Goal: Information Seeking & Learning: Learn about a topic

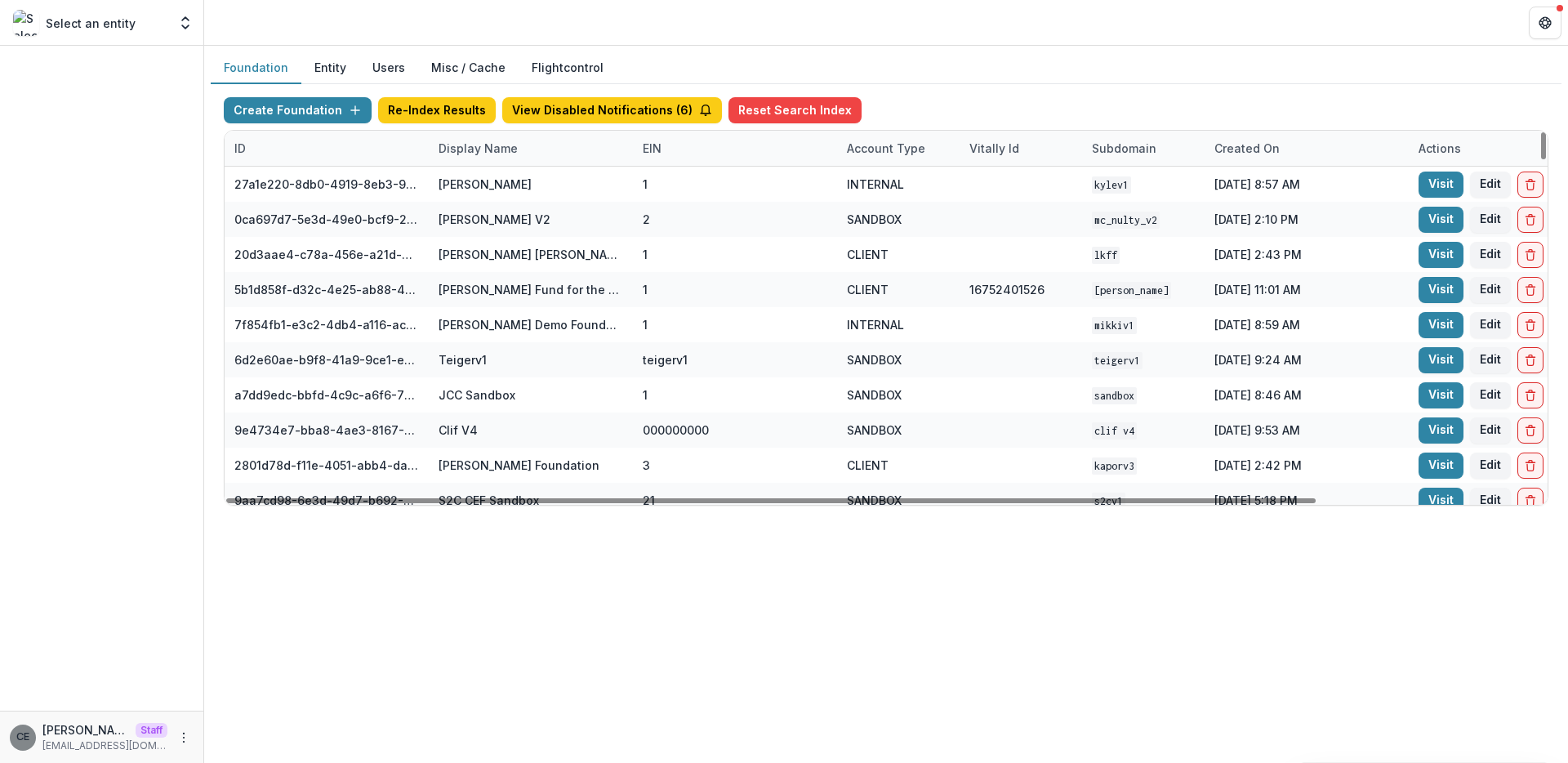
click at [321, 65] on button "Entity" at bounding box center [330, 68] width 58 height 32
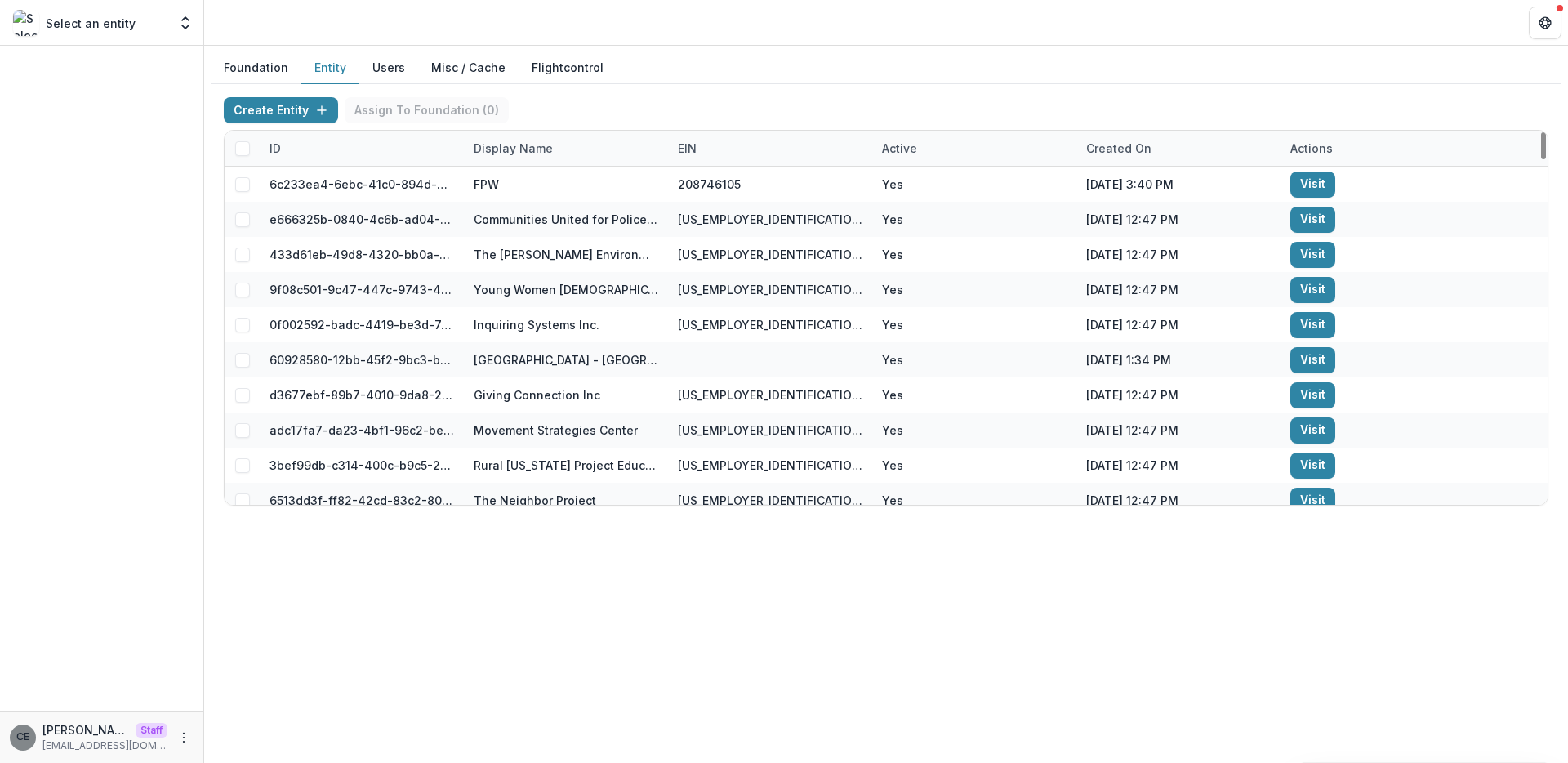
click at [514, 154] on div "Display Name" at bounding box center [513, 148] width 99 height 18
click at [533, 181] on input at bounding box center [565, 185] width 196 height 26
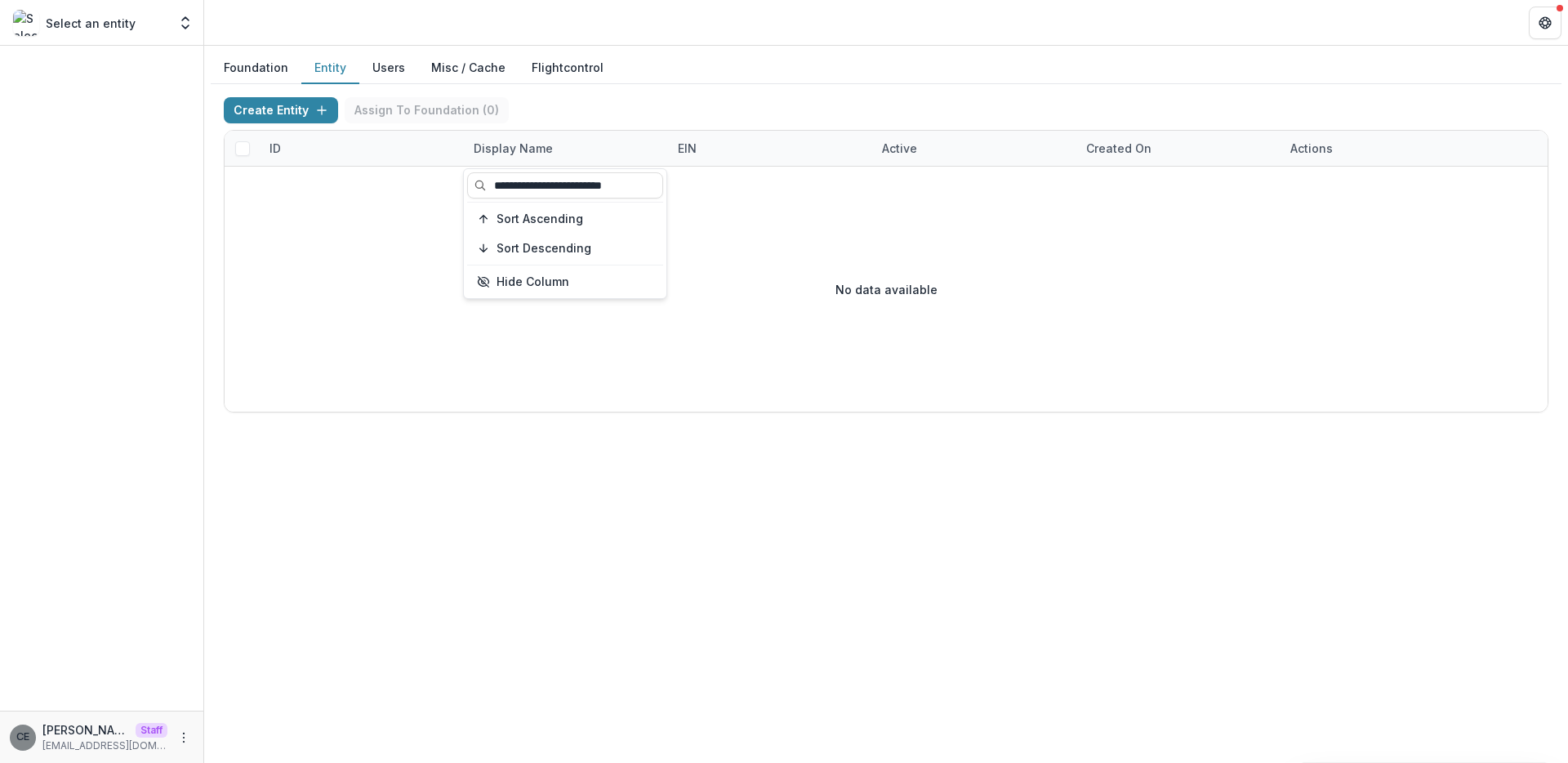
type input "**********"
click at [870, 294] on p "No data available" at bounding box center [886, 289] width 102 height 18
click at [500, 151] on div "Display Name" at bounding box center [513, 148] width 99 height 18
click at [652, 183] on input "**********" at bounding box center [565, 185] width 196 height 26
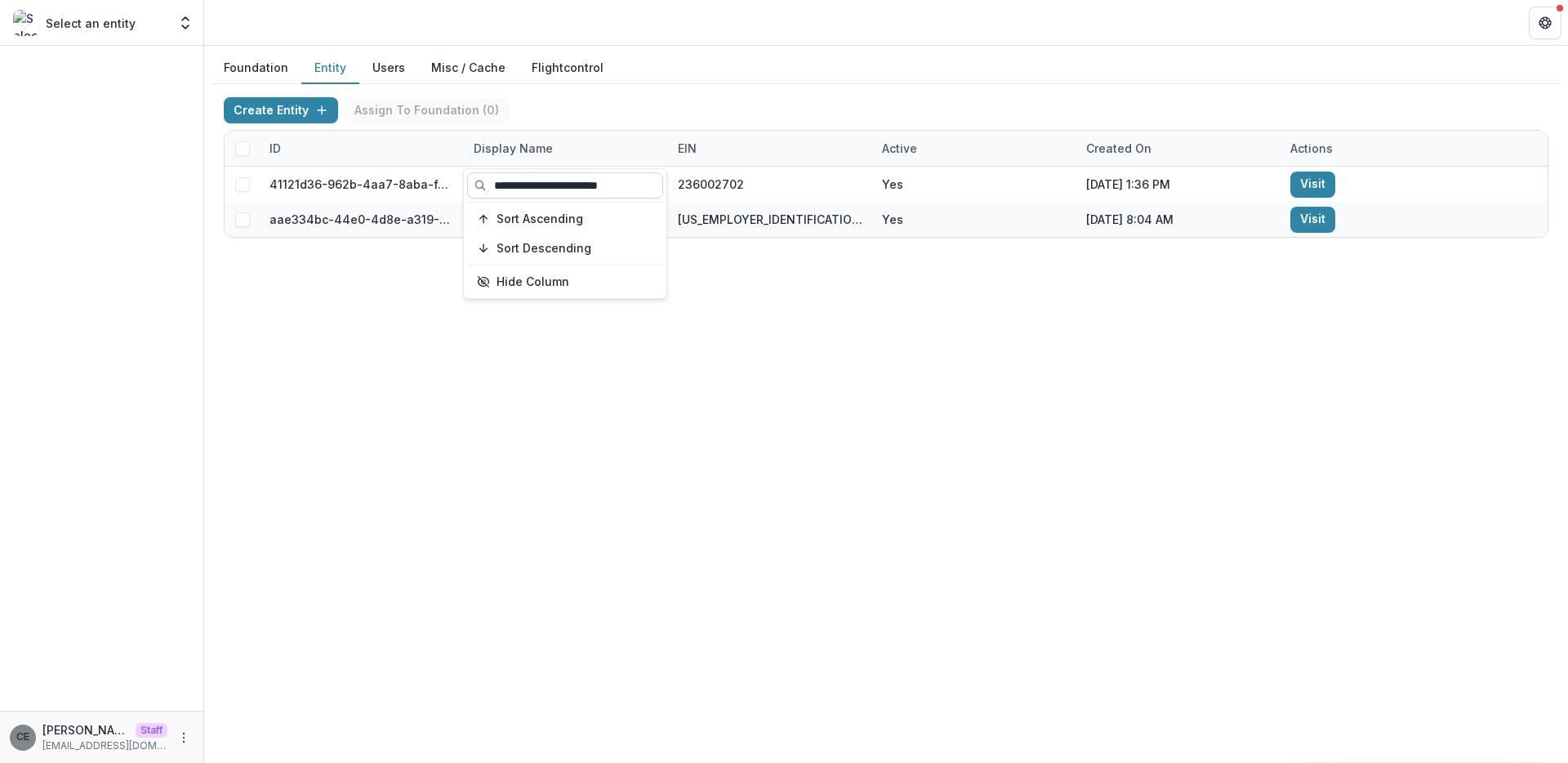
type input "**********"
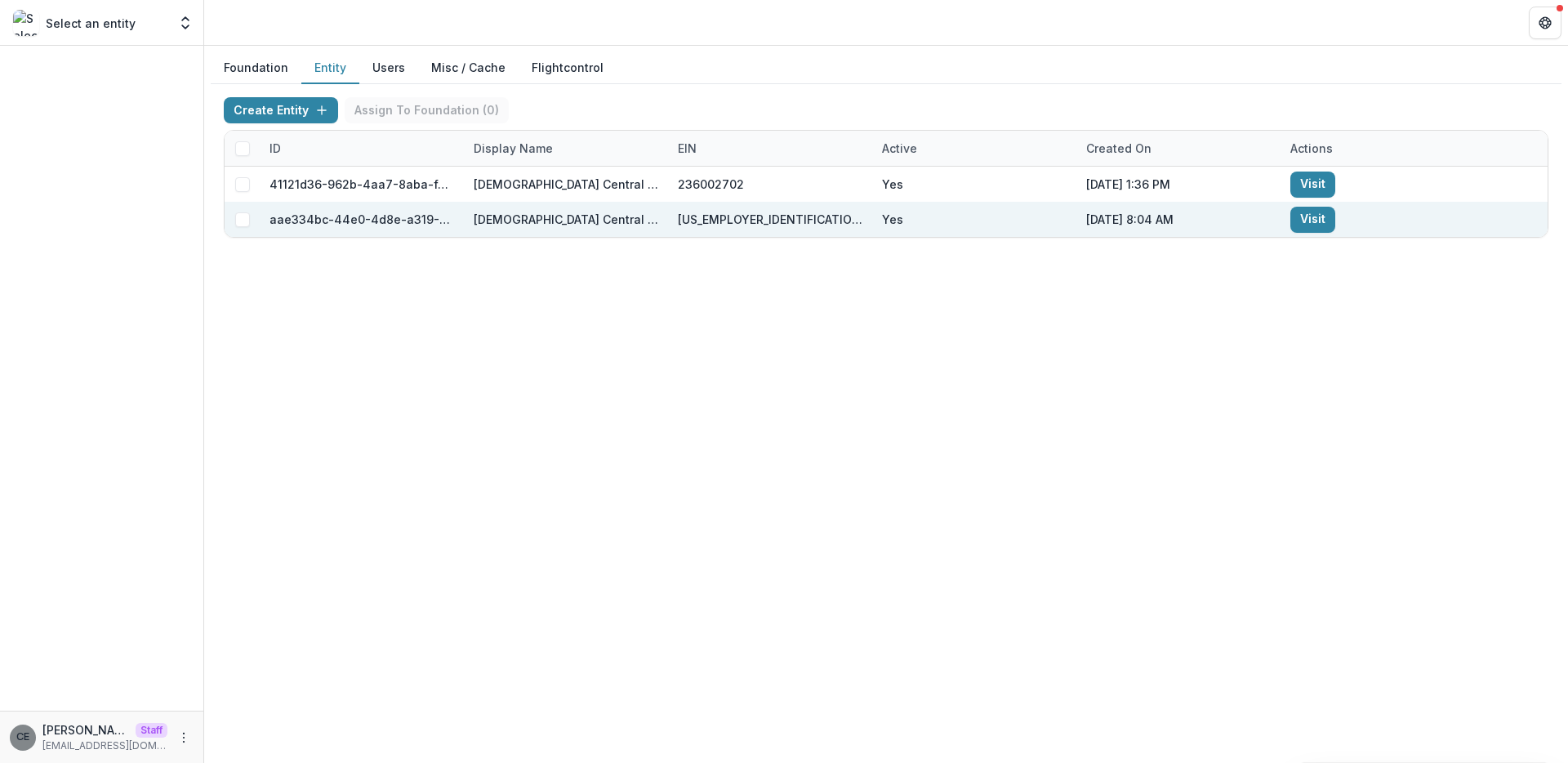
click at [1310, 217] on link "Visit" at bounding box center [1313, 219] width 45 height 26
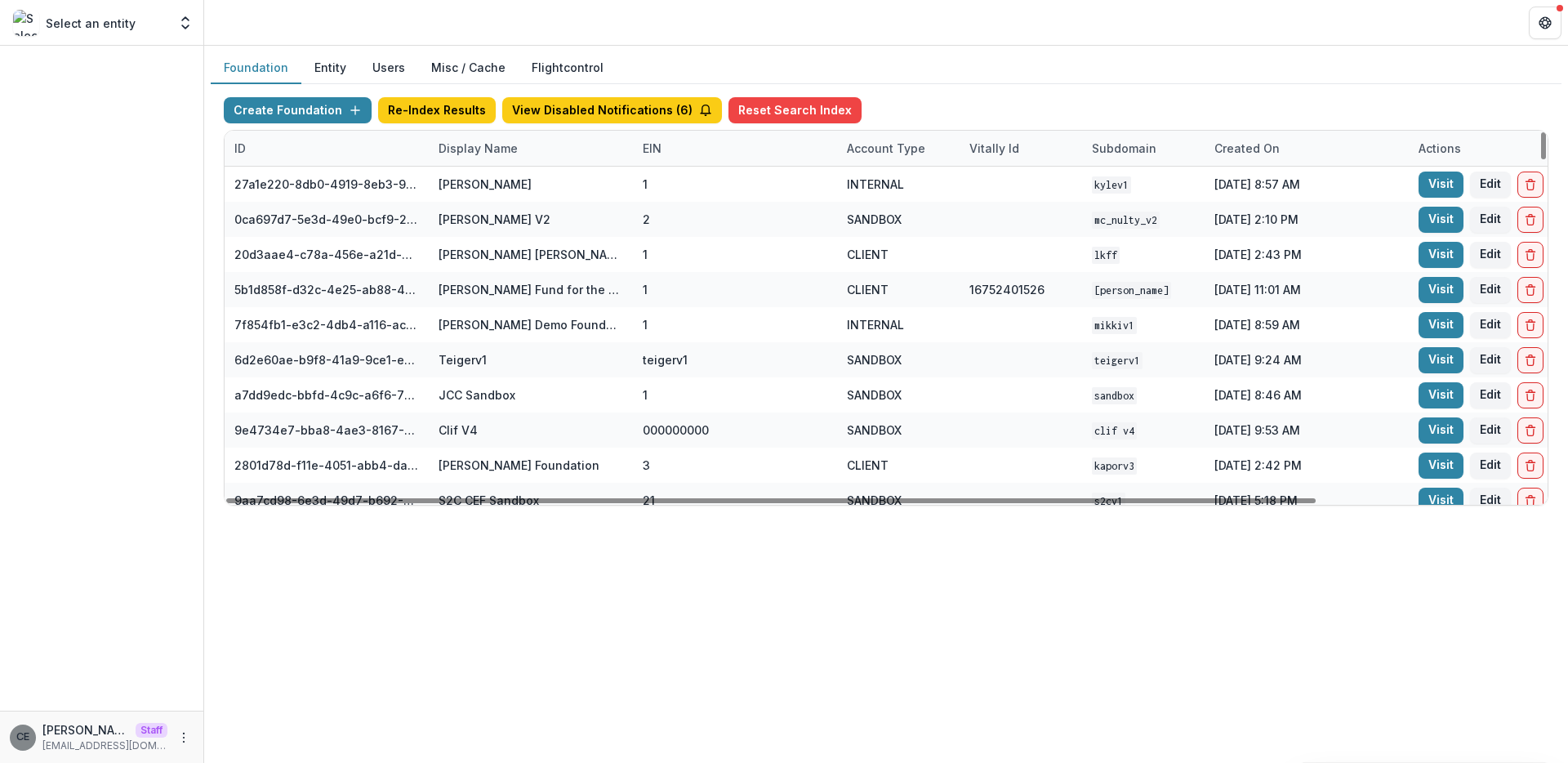
click at [319, 70] on button "Entity" at bounding box center [330, 68] width 58 height 32
click at [323, 70] on button "Entity" at bounding box center [330, 68] width 58 height 32
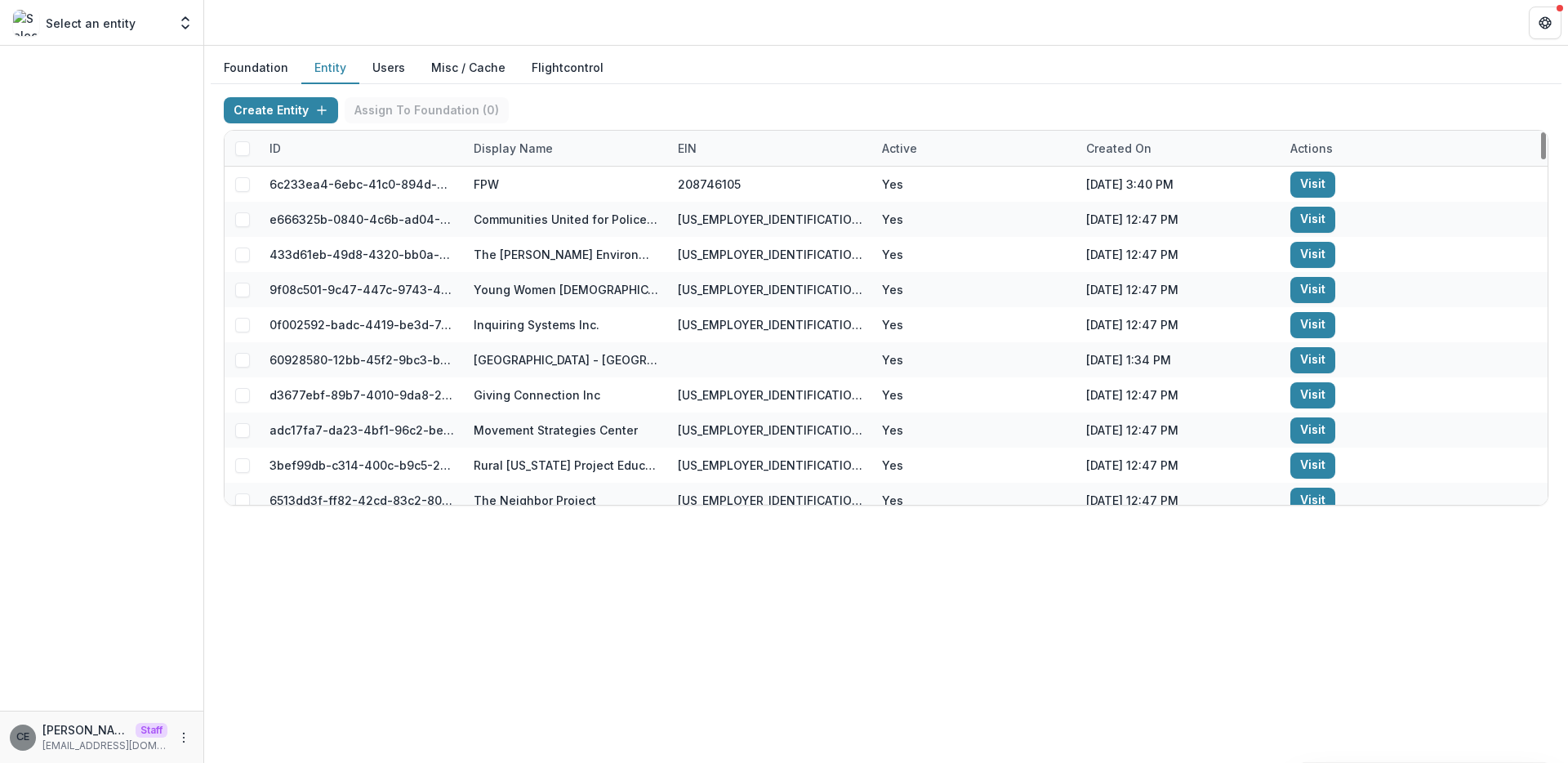
click at [521, 148] on div "Display Name" at bounding box center [513, 148] width 99 height 18
click at [531, 184] on input at bounding box center [565, 185] width 196 height 26
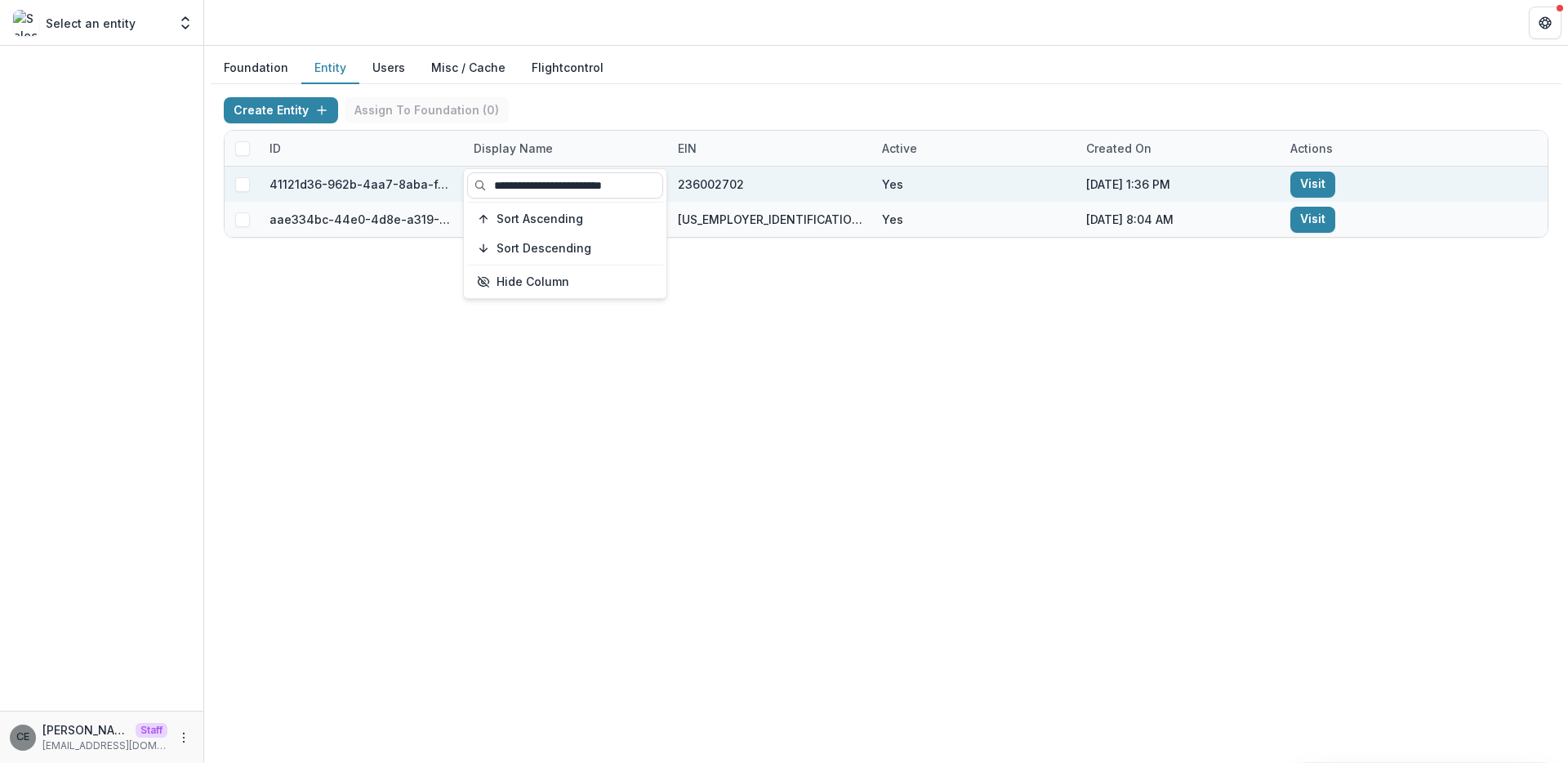
type input "**********"
click at [1308, 182] on link "Visit" at bounding box center [1313, 184] width 45 height 26
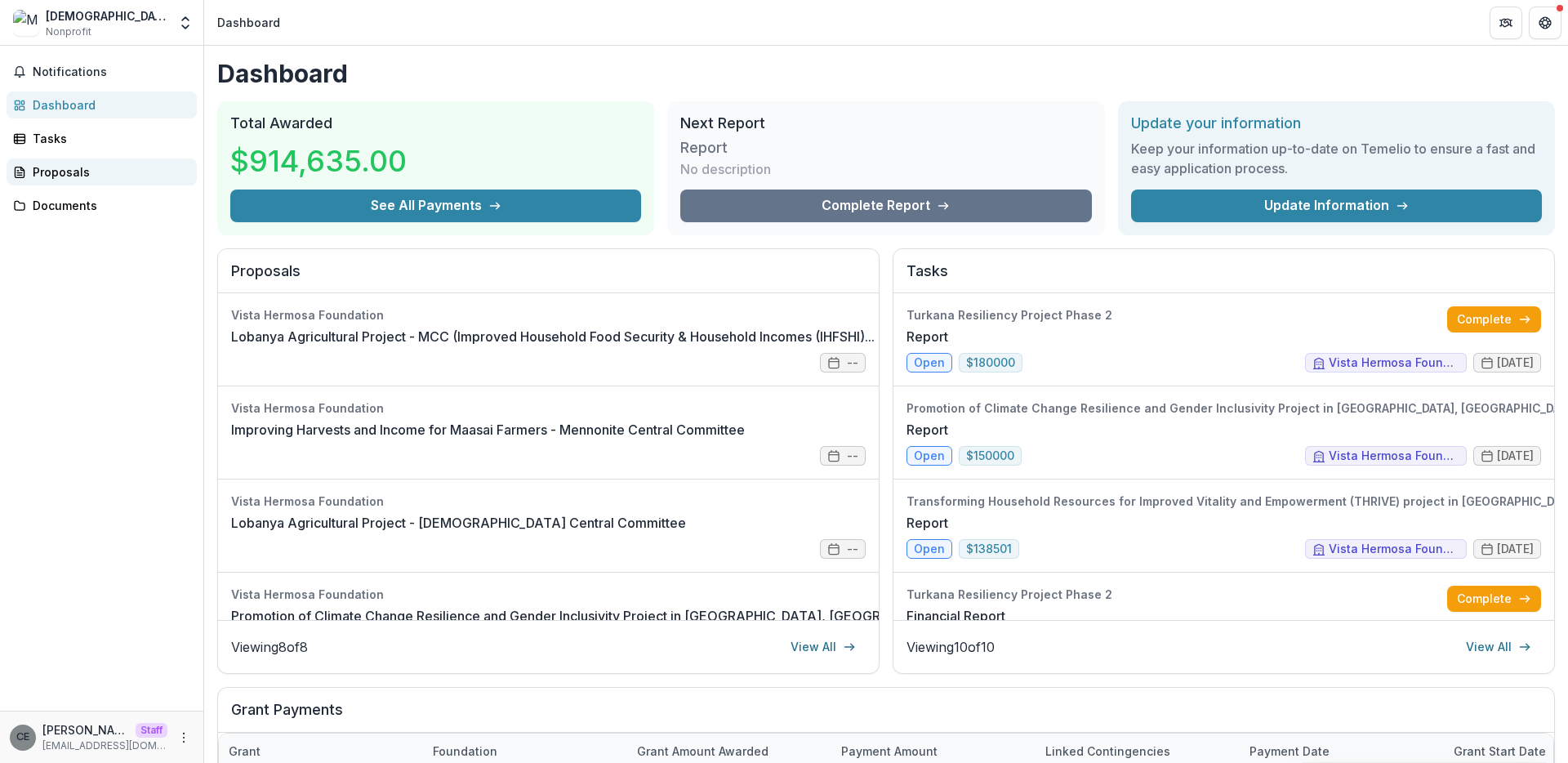
click at [65, 172] on div "Proposals" at bounding box center [108, 171] width 151 height 18
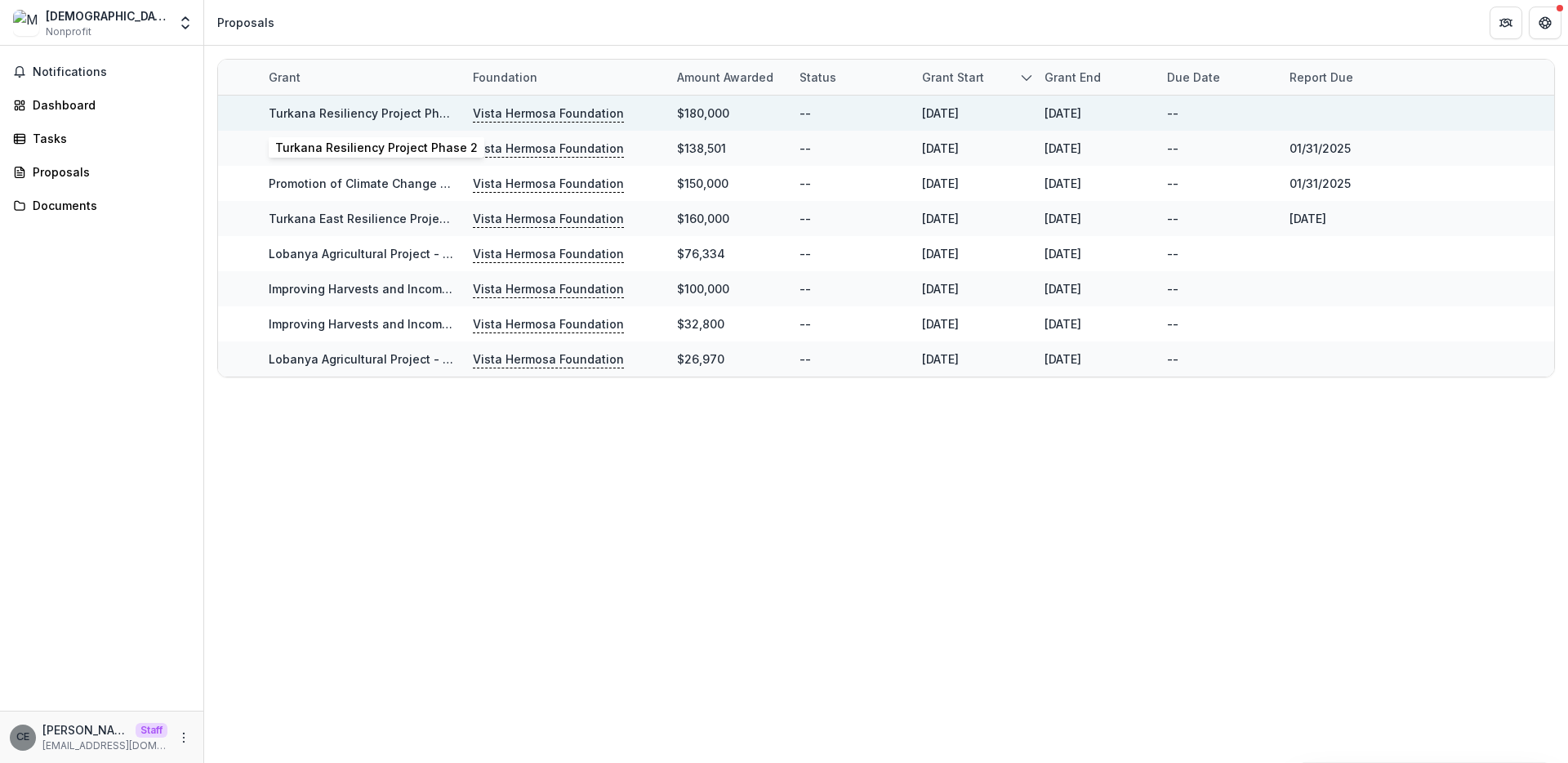
click at [368, 112] on link "Turkana Resiliency Project Phase 2" at bounding box center [371, 112] width 203 height 14
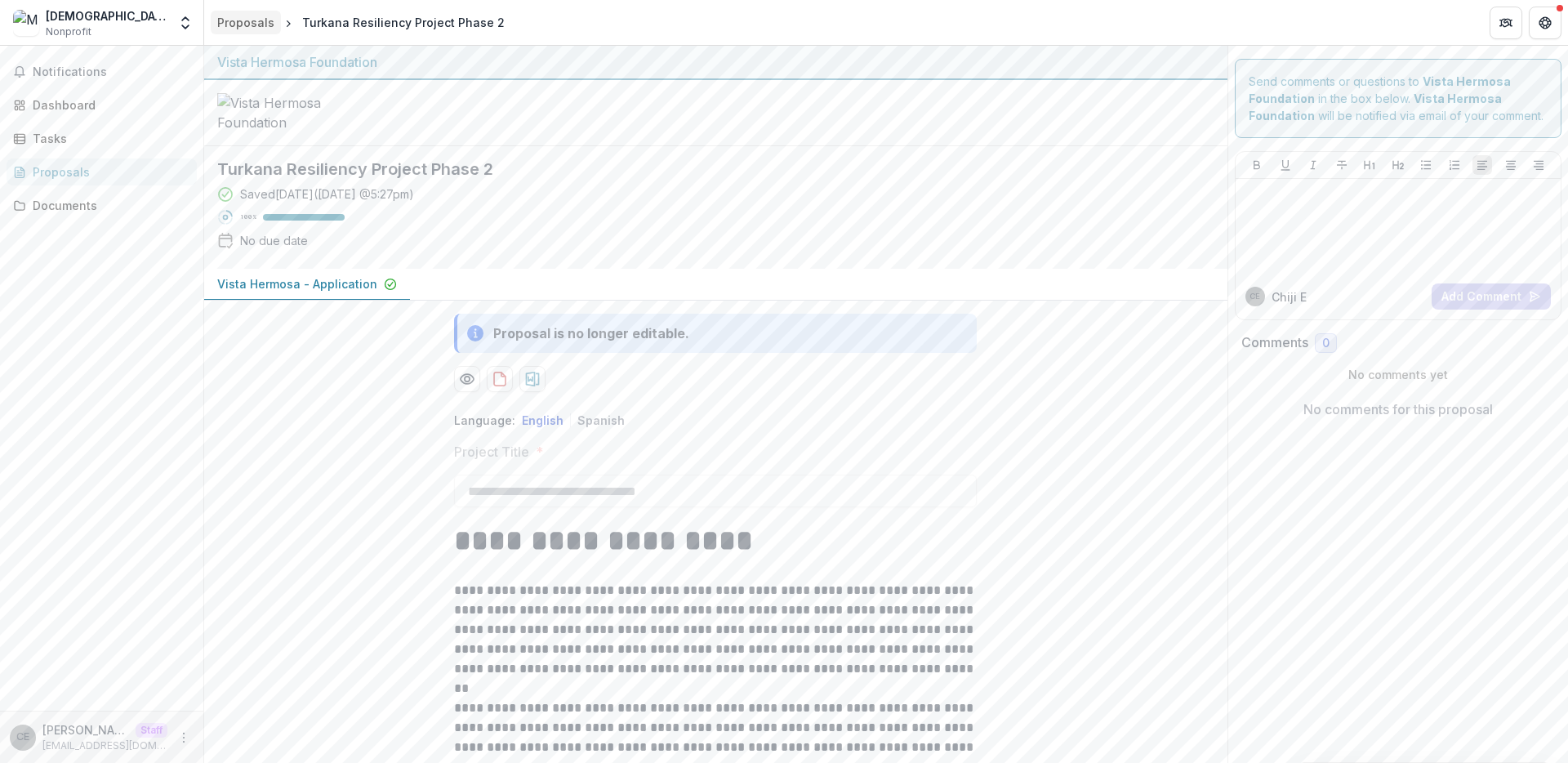
click at [240, 24] on div "Proposals" at bounding box center [246, 22] width 57 height 18
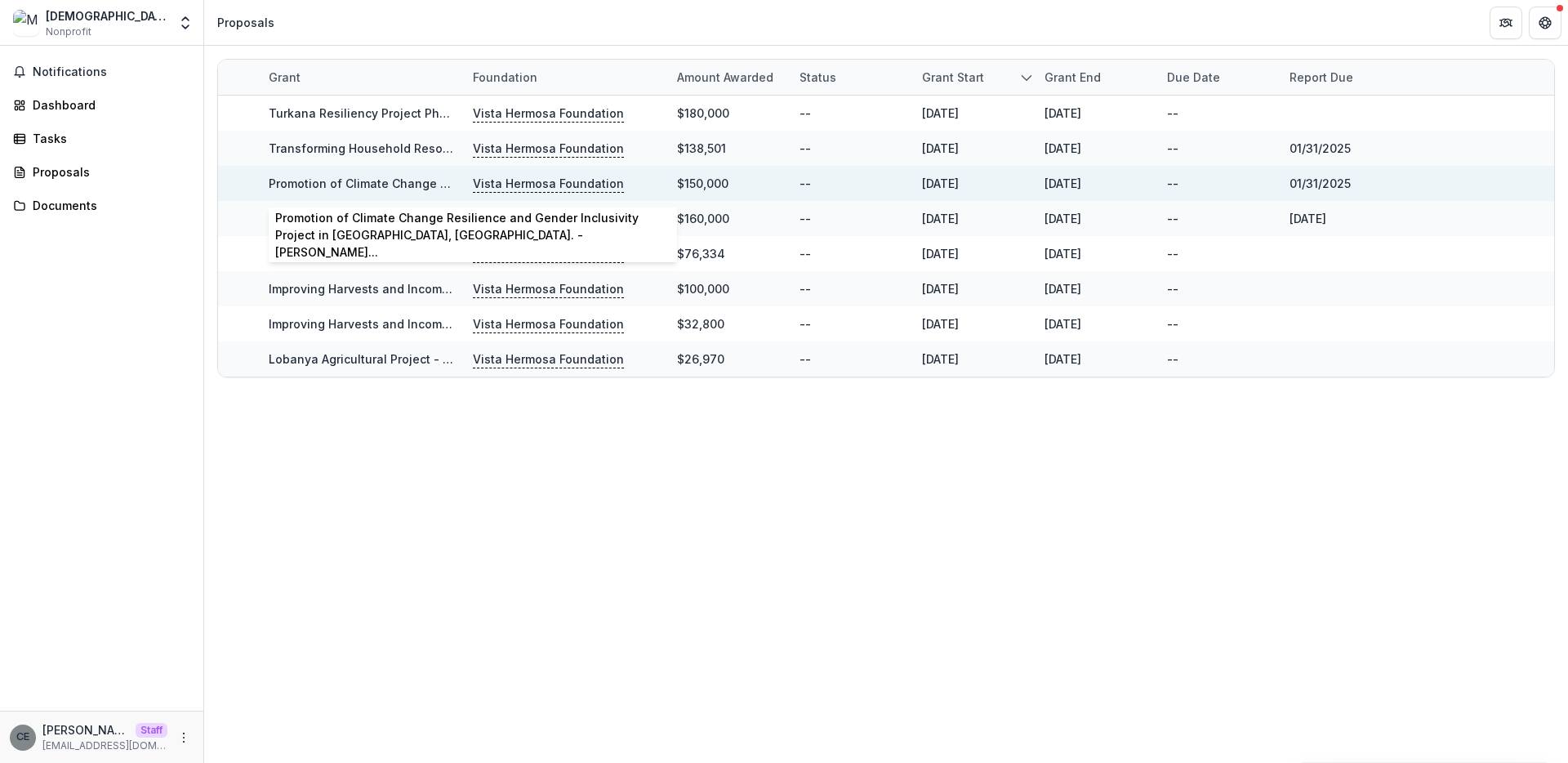
click at [380, 186] on link "Promotion of Climate Change Resilience and Gender Inclusivity Project in [GEOGR…" at bounding box center [659, 182] width 781 height 14
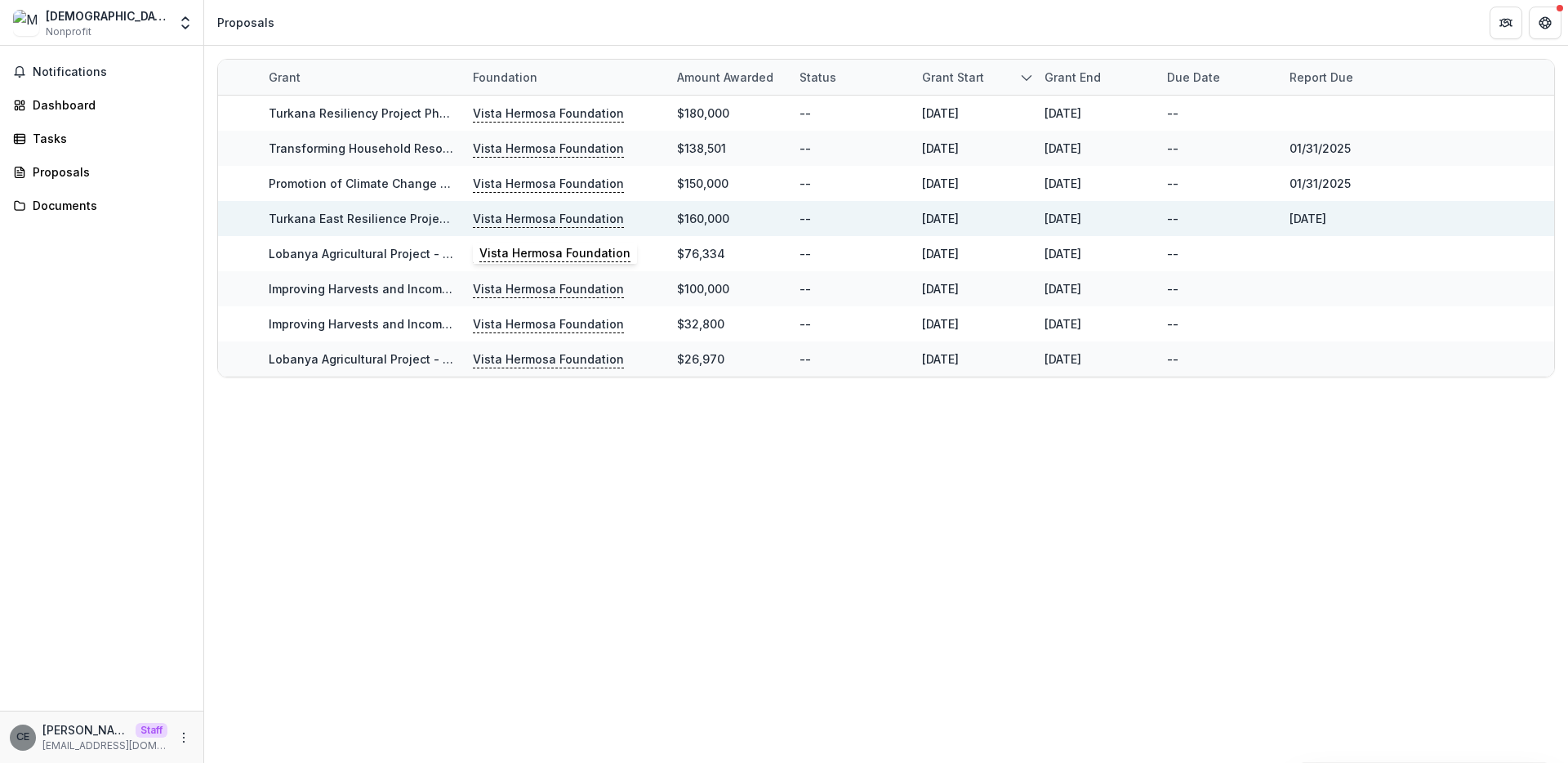
click at [534, 219] on p "Vista Hermosa Foundation" at bounding box center [548, 218] width 151 height 18
click at [64, 209] on div "Documents" at bounding box center [108, 205] width 151 height 18
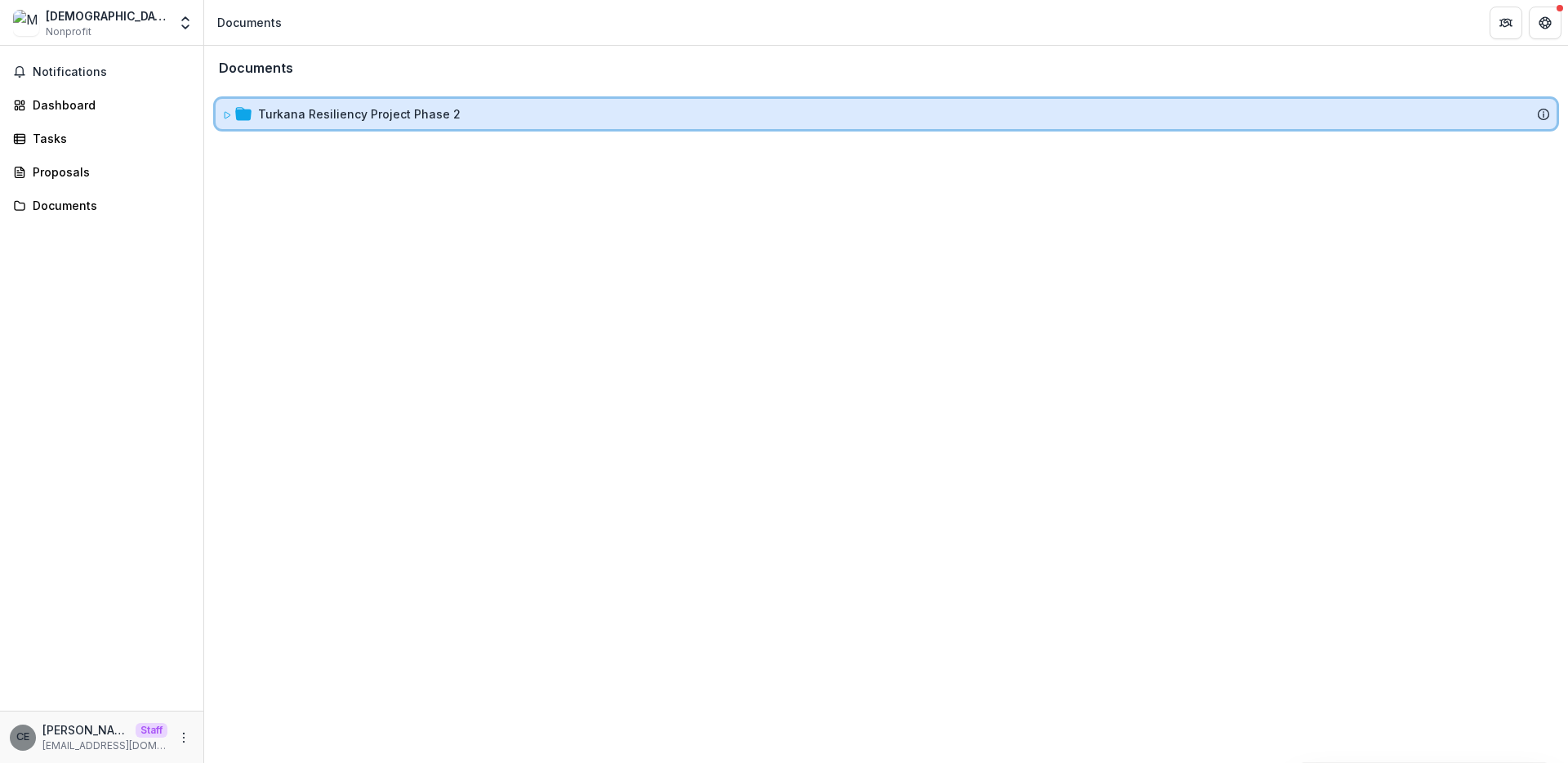
click at [226, 115] on icon at bounding box center [227, 115] width 10 height 10
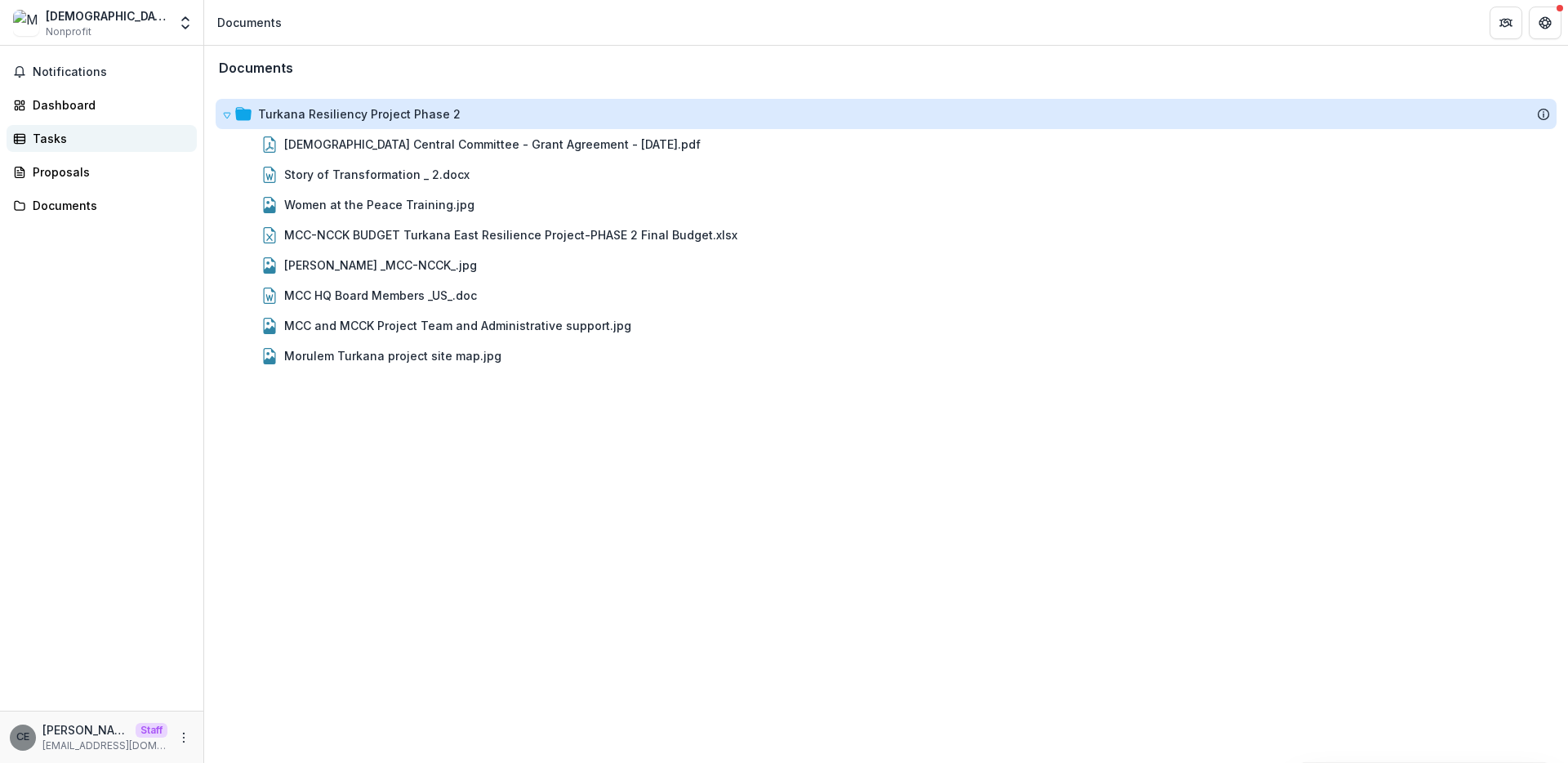
click at [79, 140] on div "Tasks" at bounding box center [108, 138] width 151 height 18
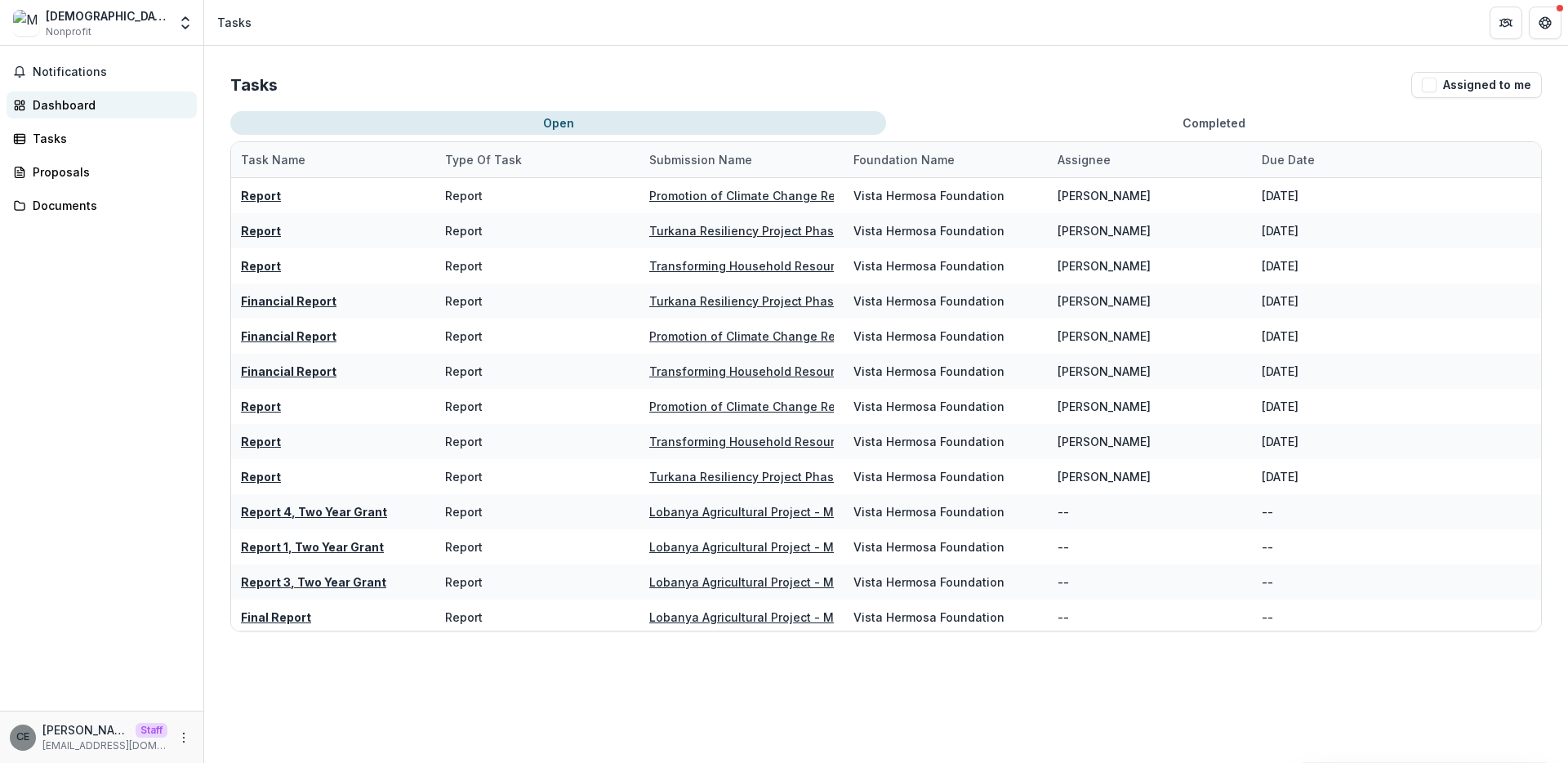
click at [61, 104] on div "Dashboard" at bounding box center [108, 105] width 151 height 18
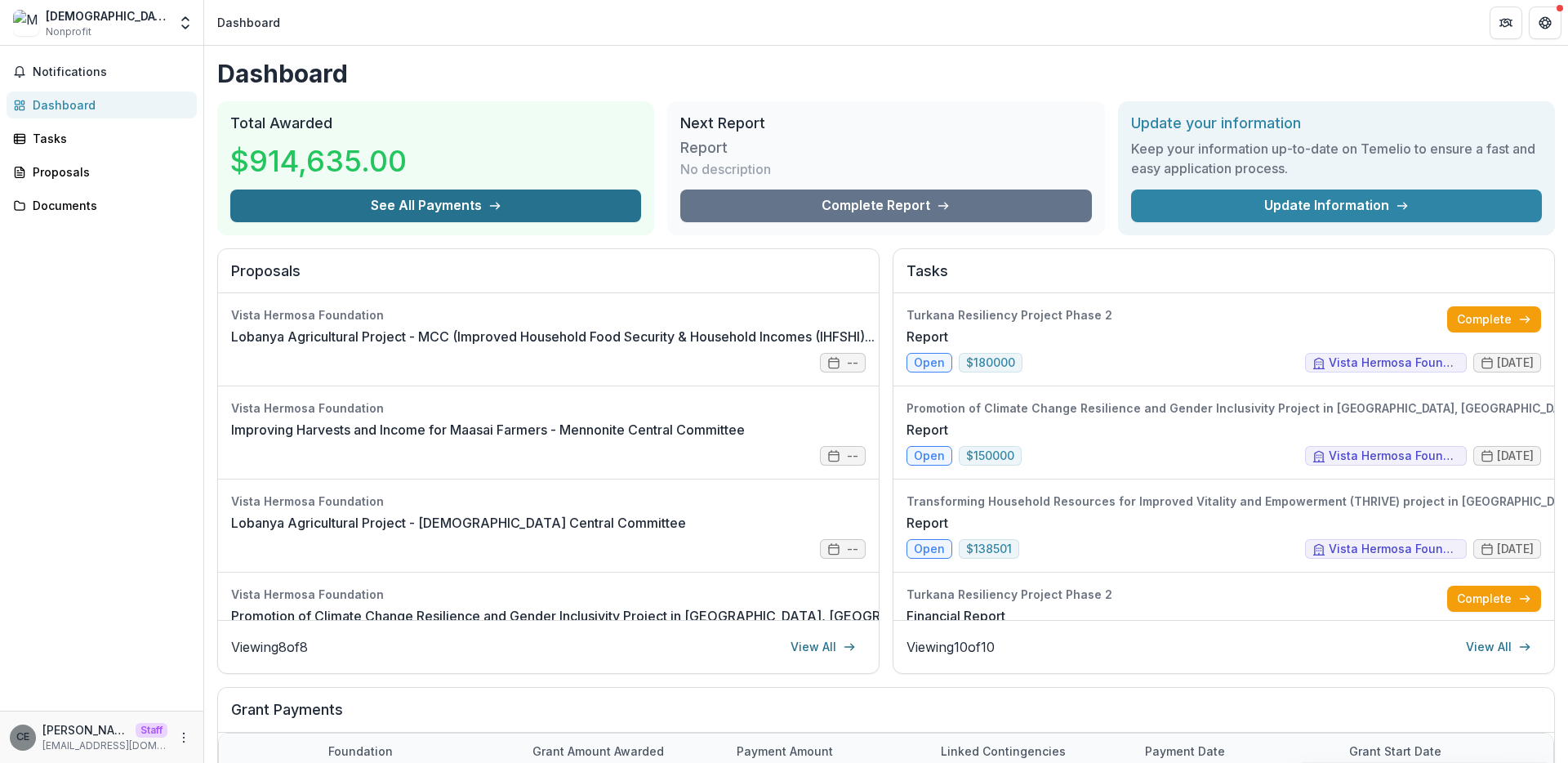
click at [477, 199] on button "See All Payments" at bounding box center [436, 205] width 411 height 32
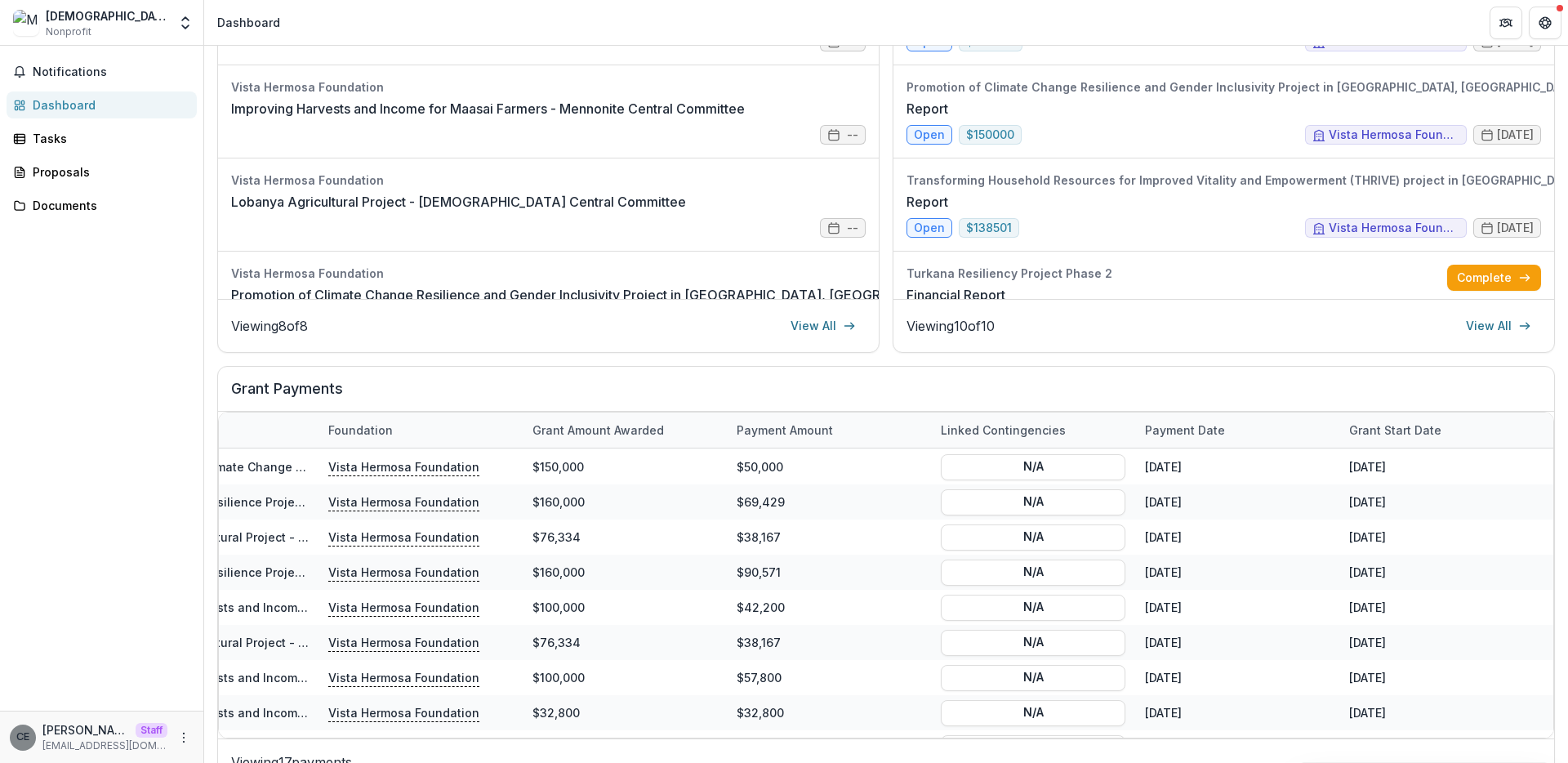
scroll to position [344, 0]
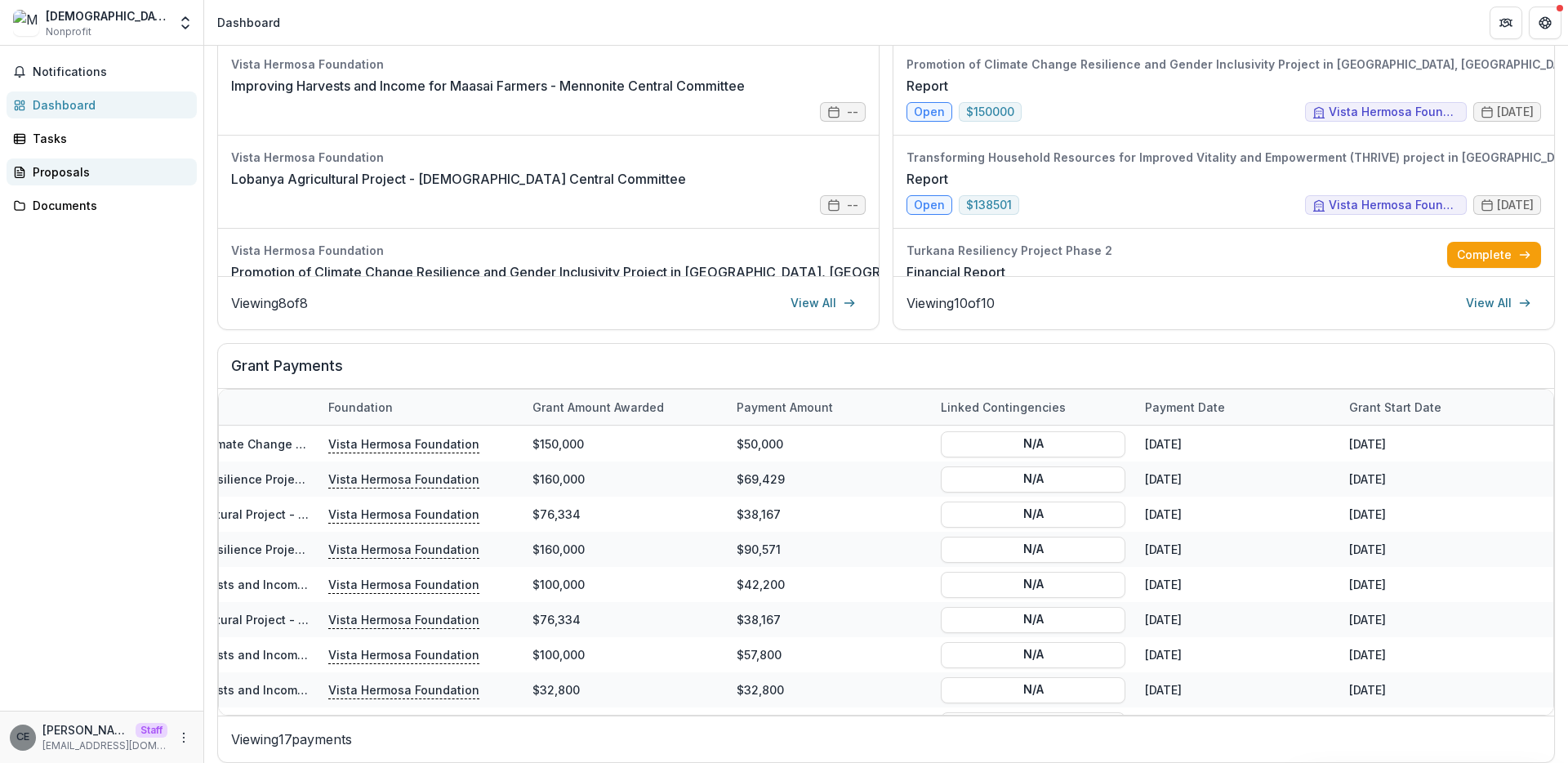
click at [42, 175] on div "Proposals" at bounding box center [108, 171] width 151 height 18
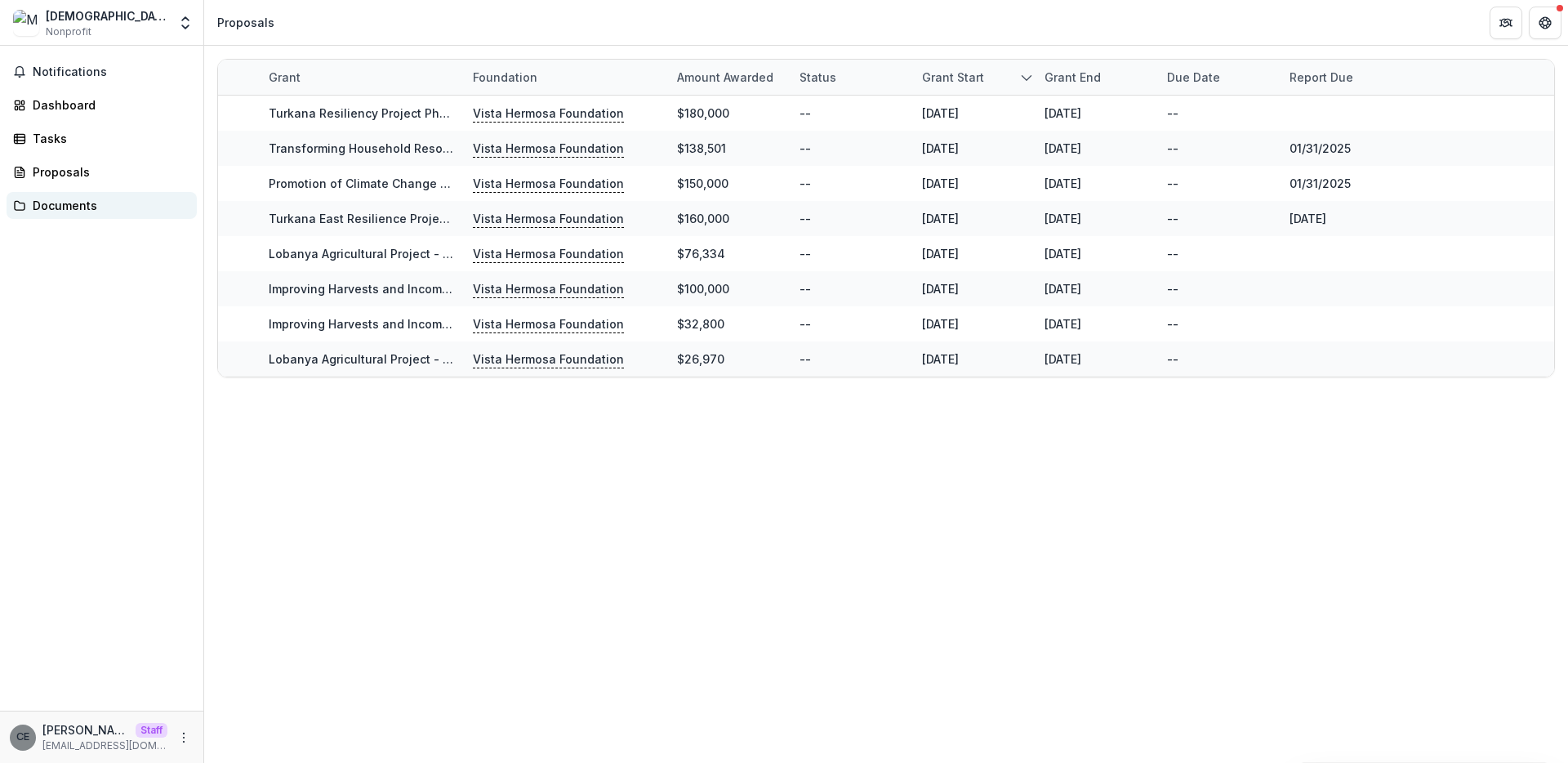
click at [60, 208] on div "Documents" at bounding box center [108, 205] width 151 height 18
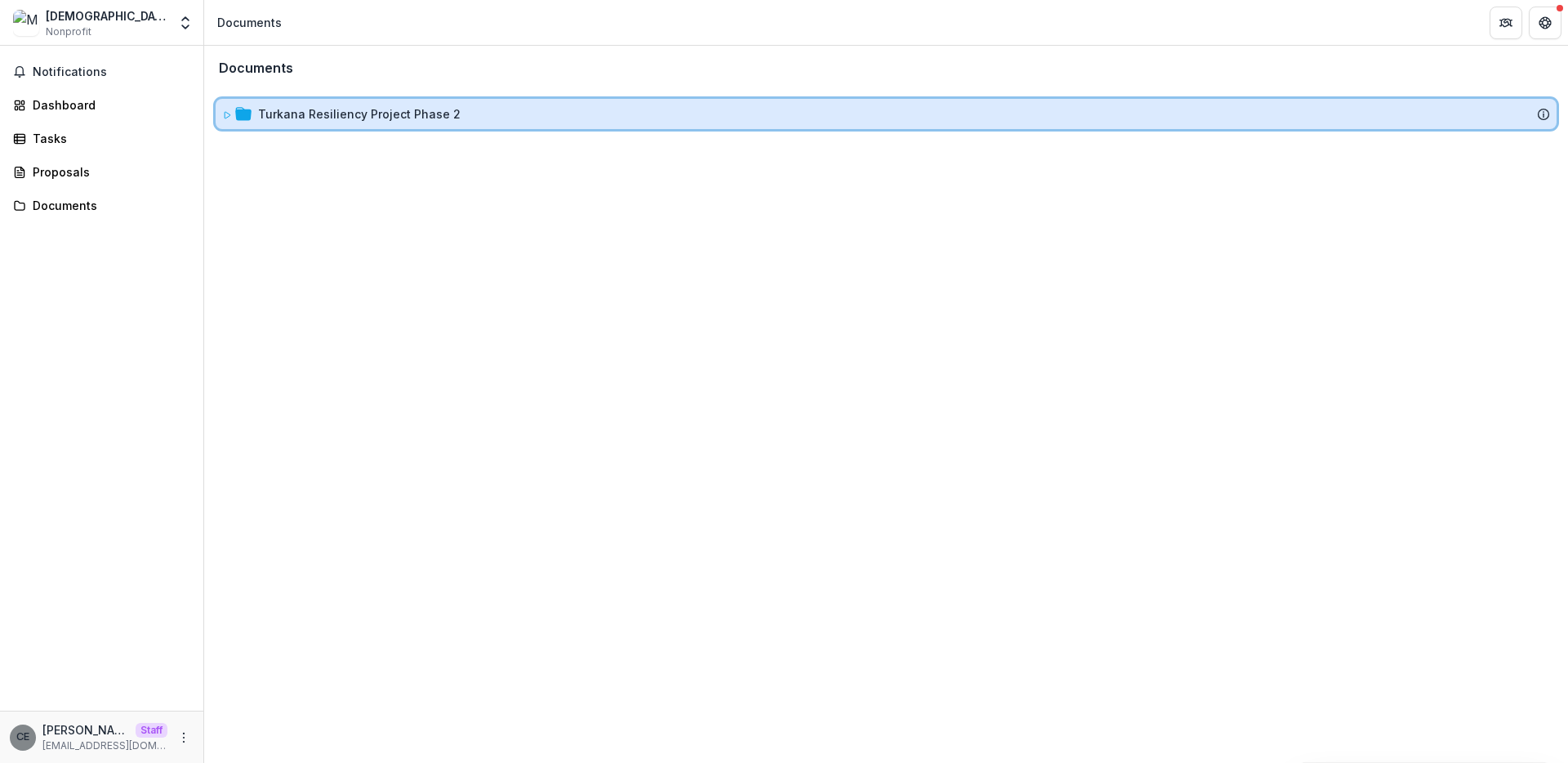
click at [232, 114] on div at bounding box center [237, 113] width 29 height 18
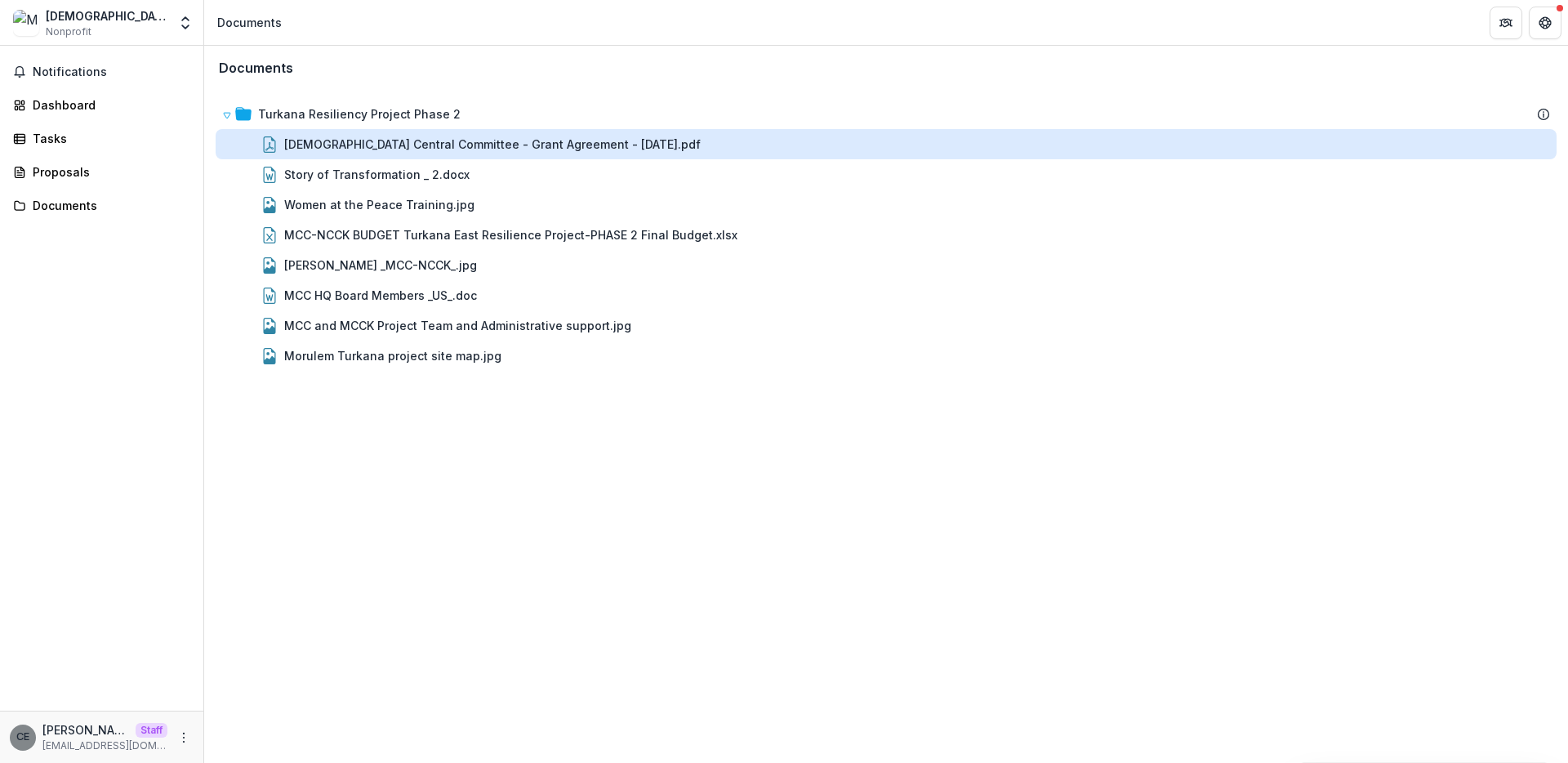
click at [397, 150] on div "[DEMOGRAPHIC_DATA] Central Committee - Grant Agreement - [DATE].pdf" at bounding box center [492, 144] width 417 height 18
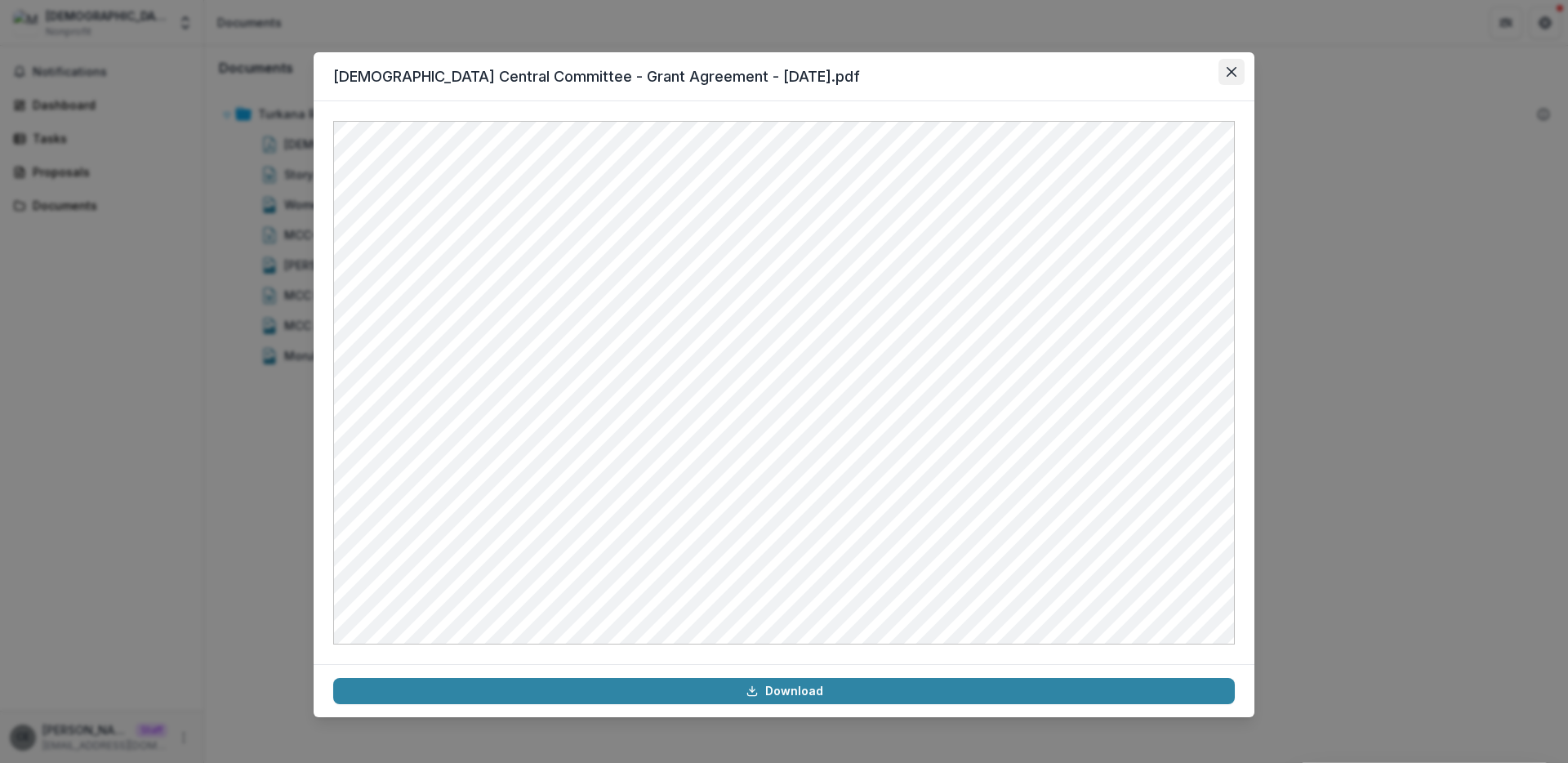
click at [1229, 75] on icon "Close" at bounding box center [1232, 72] width 10 height 10
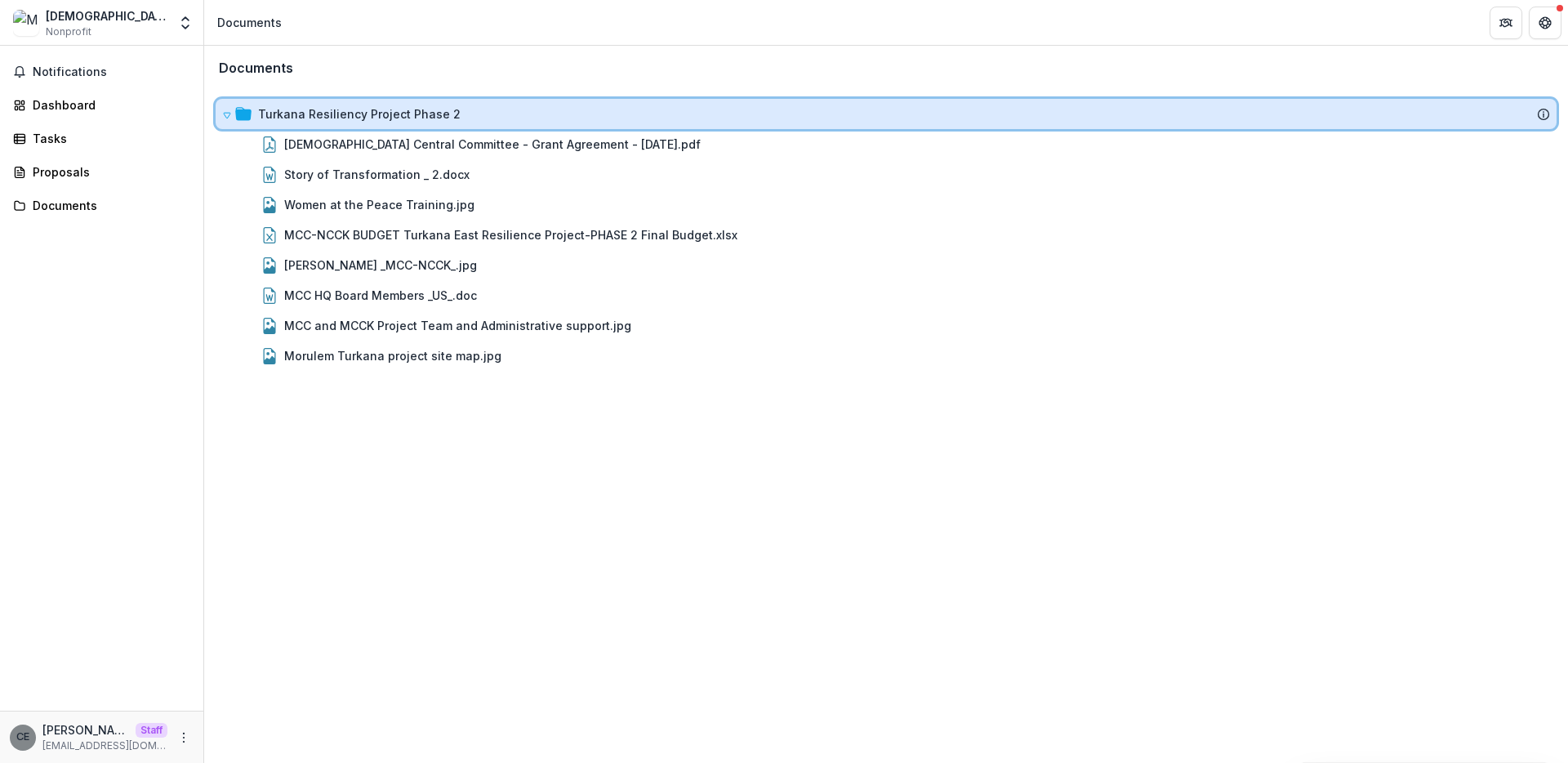
click at [227, 114] on icon at bounding box center [227, 115] width 10 height 10
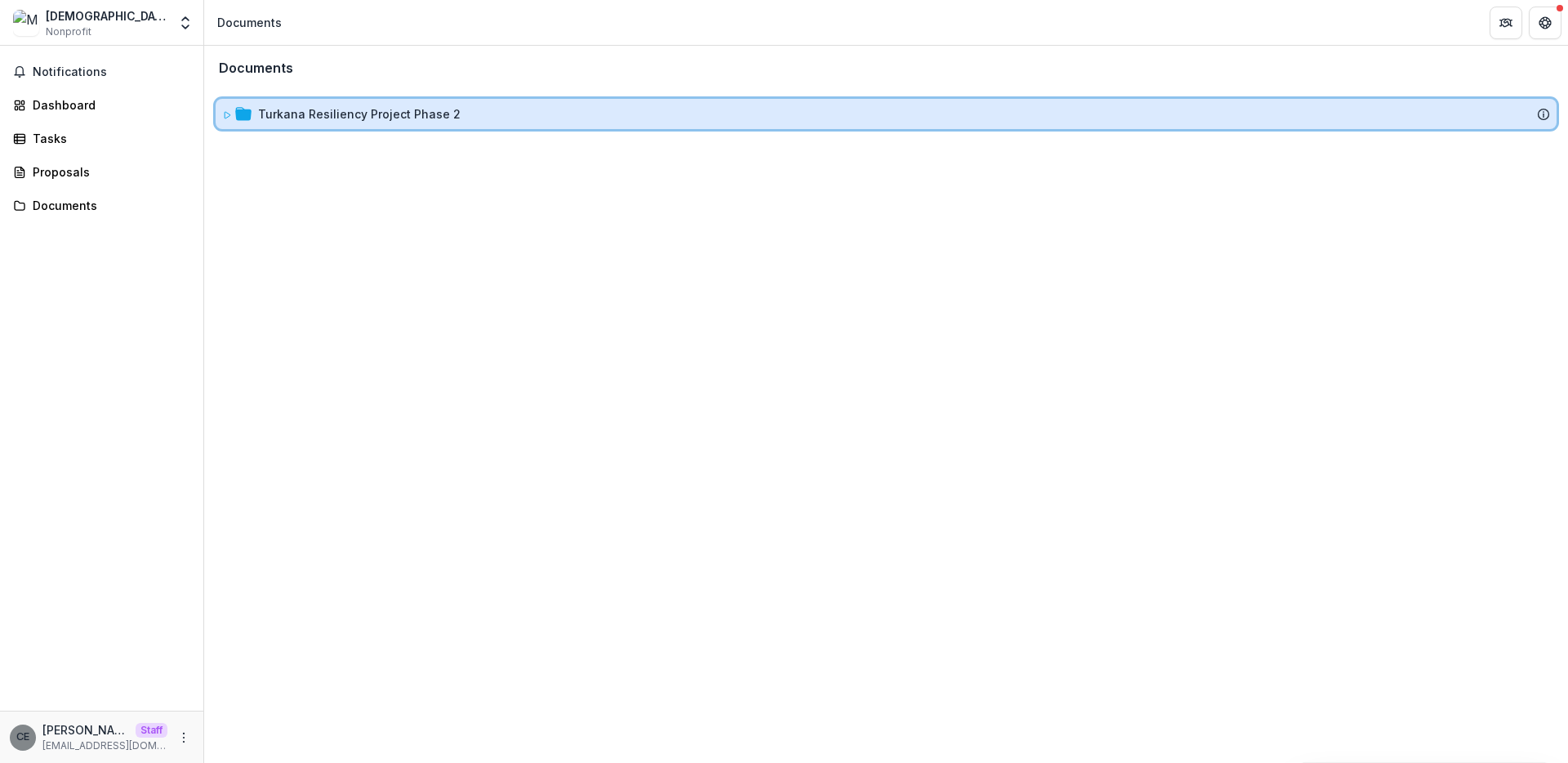
click at [227, 114] on icon at bounding box center [227, 115] width 10 height 10
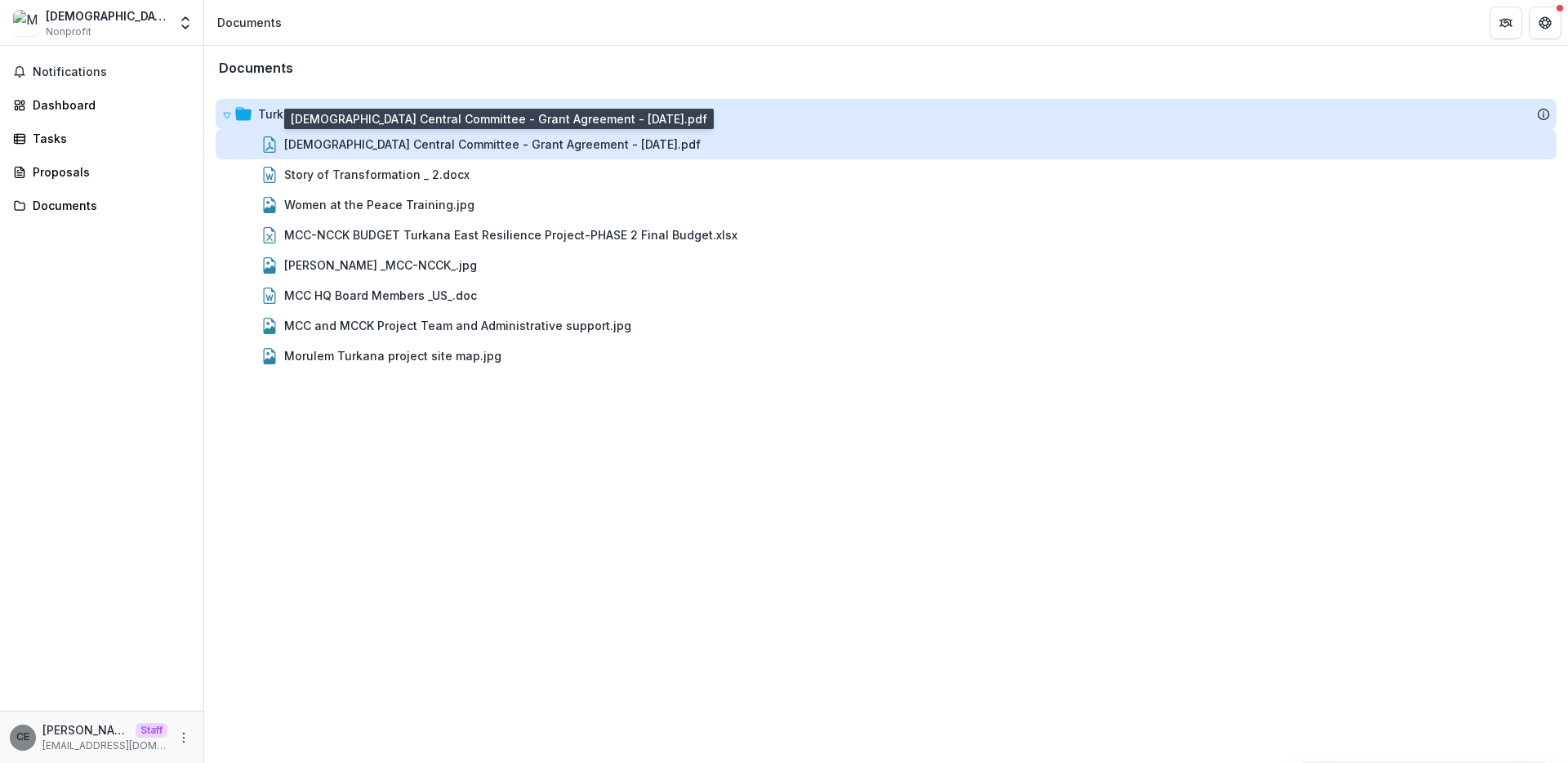
click at [314, 144] on div "[DEMOGRAPHIC_DATA] Central Committee - Grant Agreement - [DATE].pdf" at bounding box center [492, 144] width 417 height 18
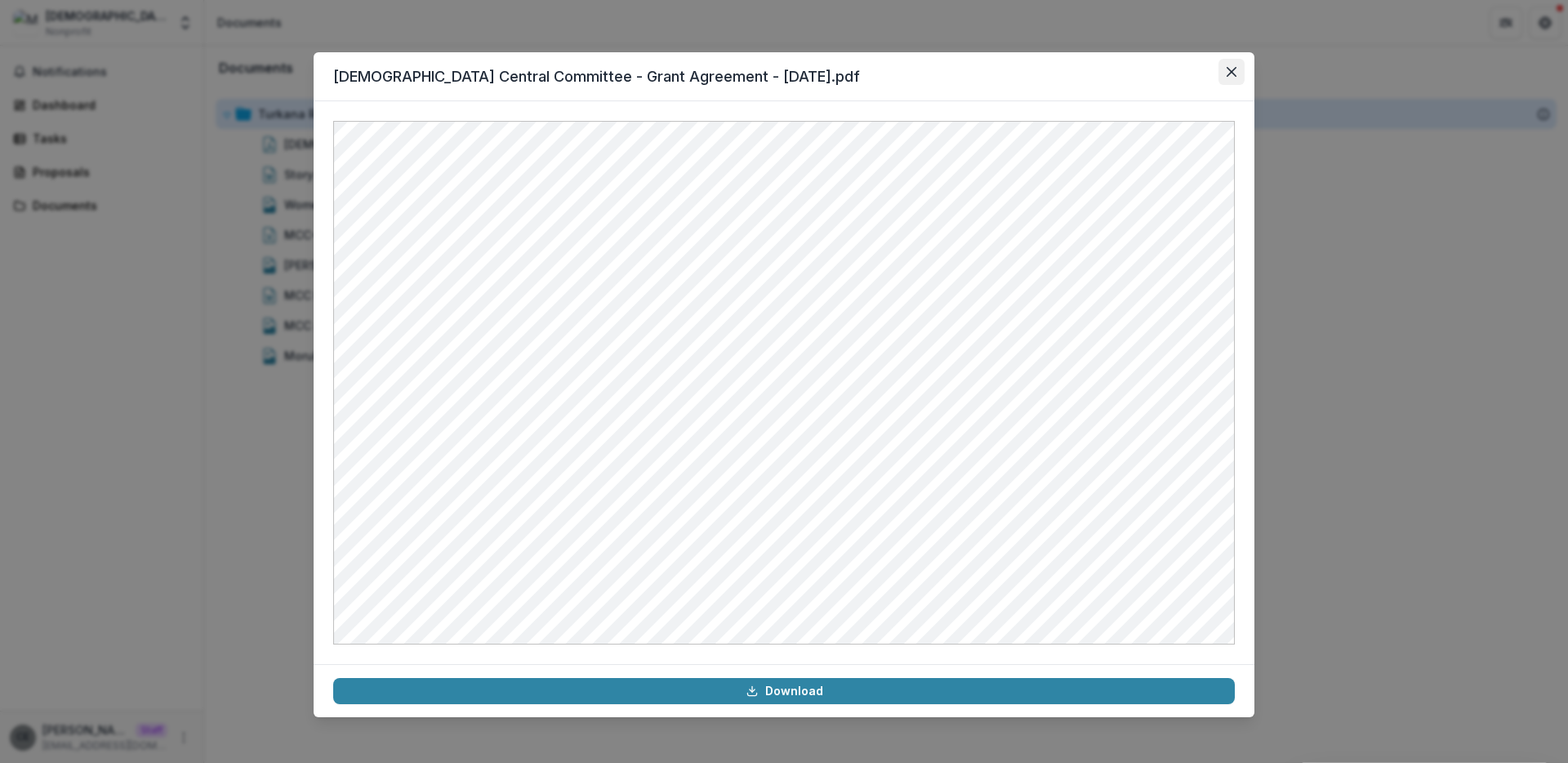
click at [1232, 72] on icon "Close" at bounding box center [1232, 72] width 10 height 10
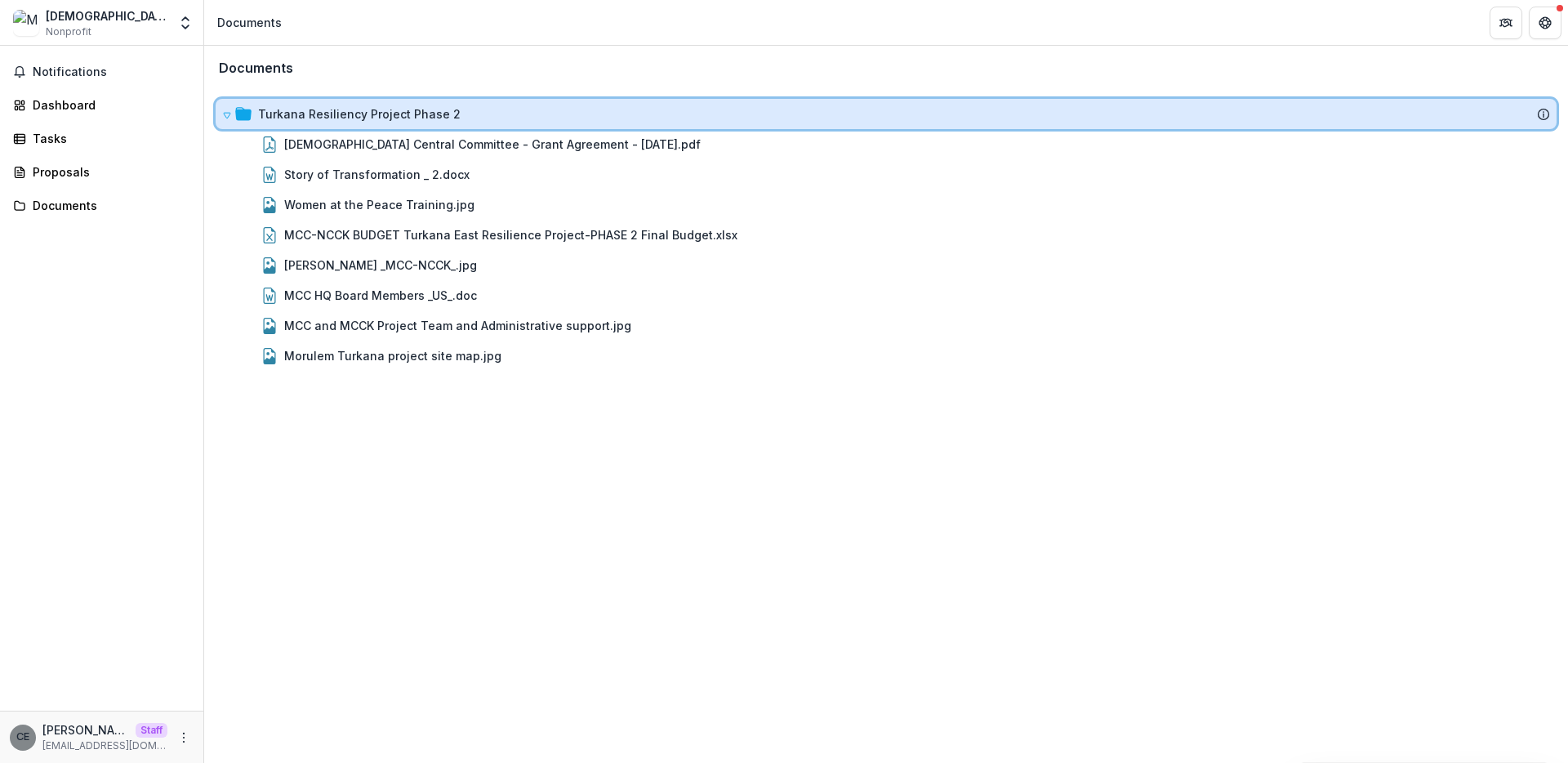
click at [230, 117] on icon at bounding box center [227, 115] width 10 height 10
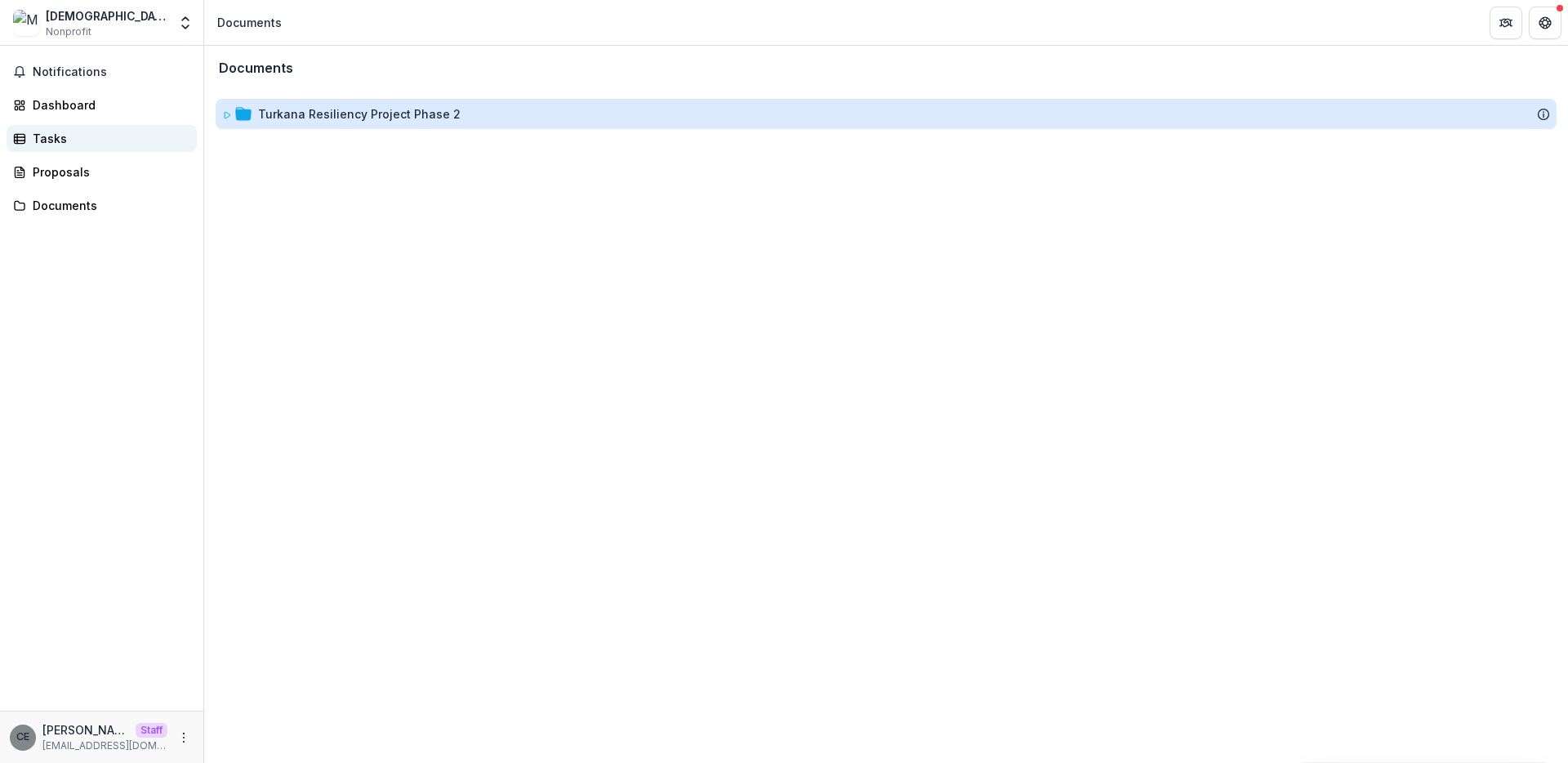
click at [50, 138] on div "Tasks" at bounding box center [108, 138] width 151 height 18
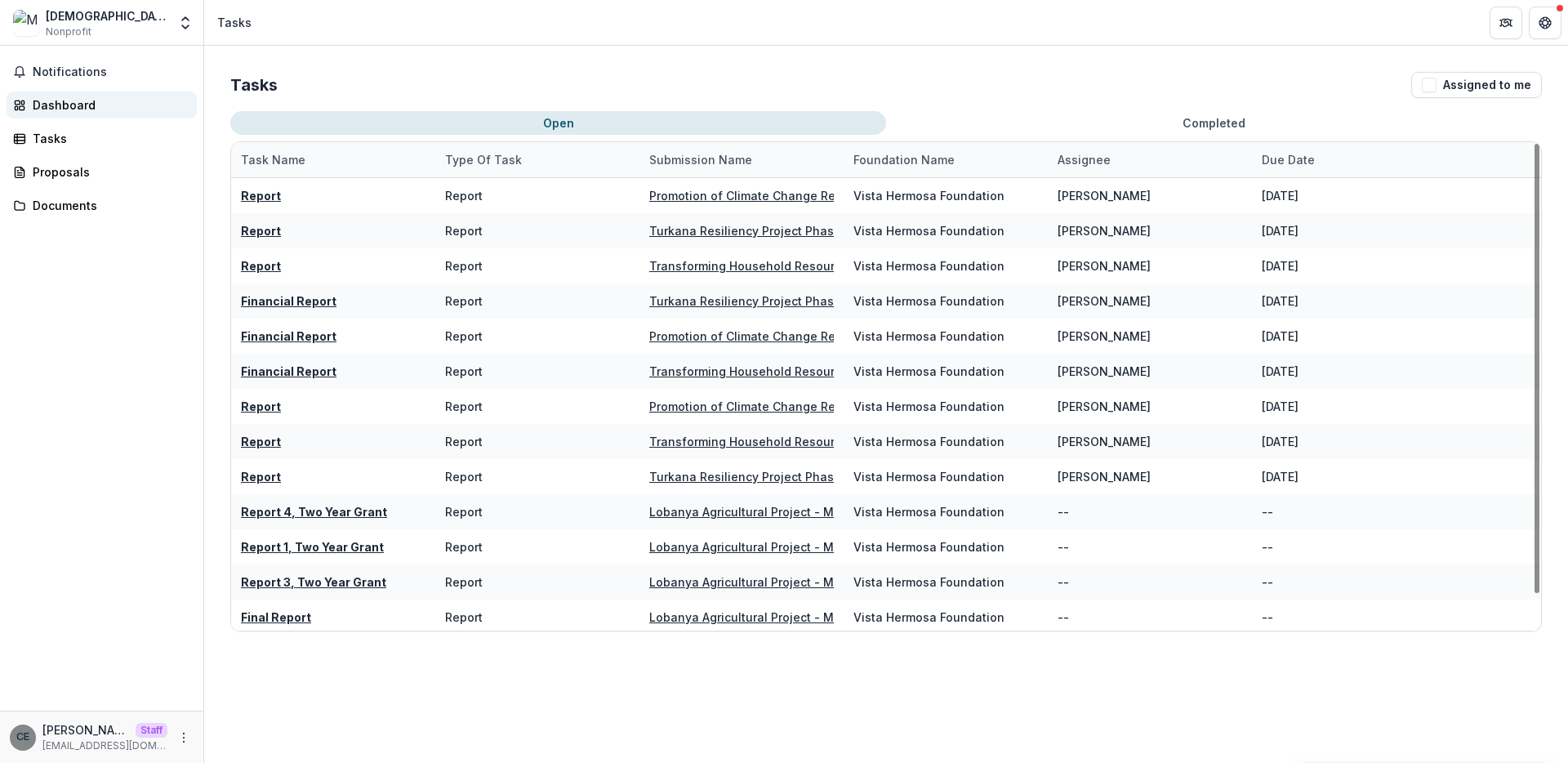
click at [53, 105] on div "Dashboard" at bounding box center [108, 105] width 151 height 18
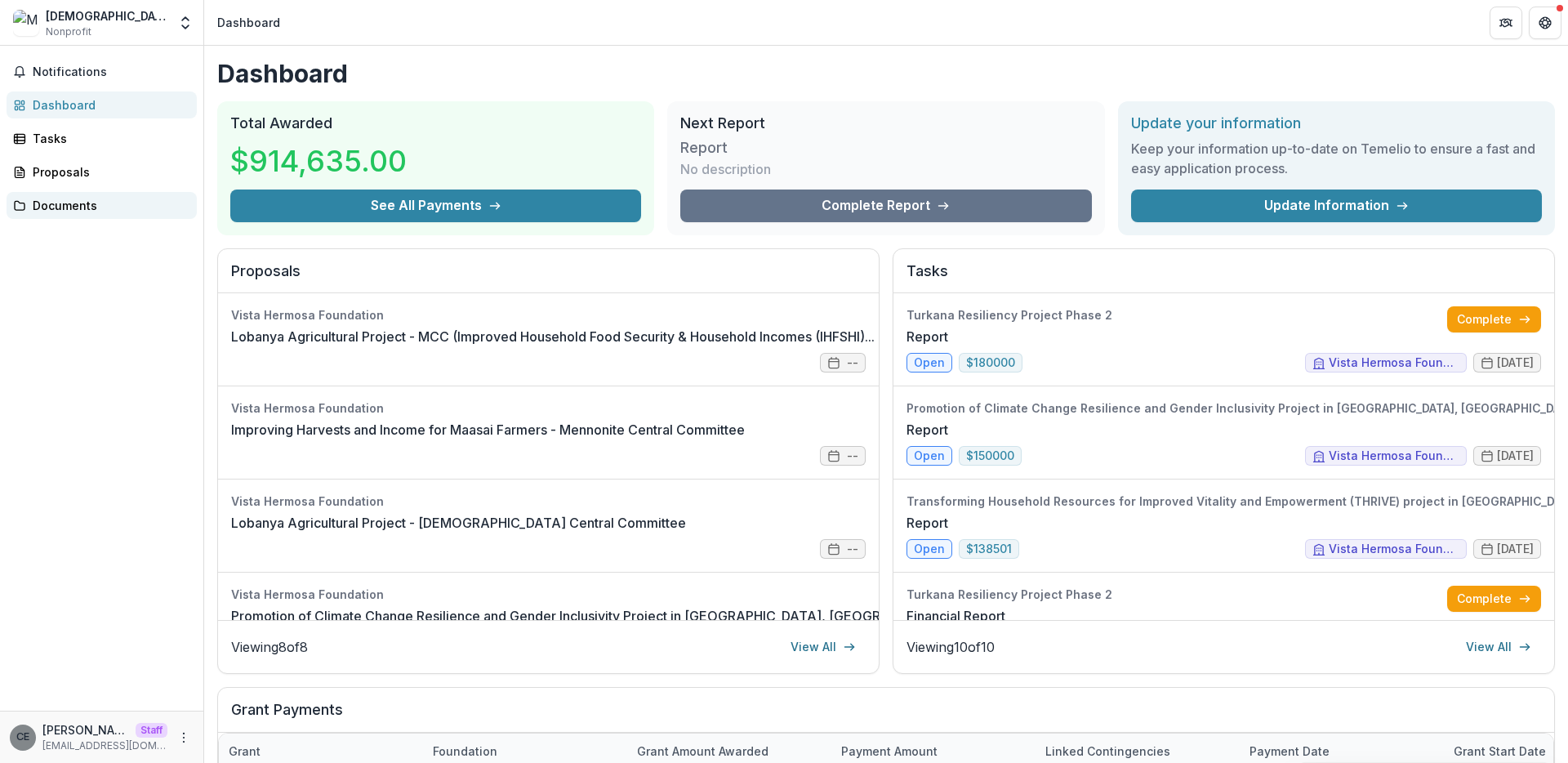
click at [77, 205] on div "Documents" at bounding box center [108, 205] width 151 height 18
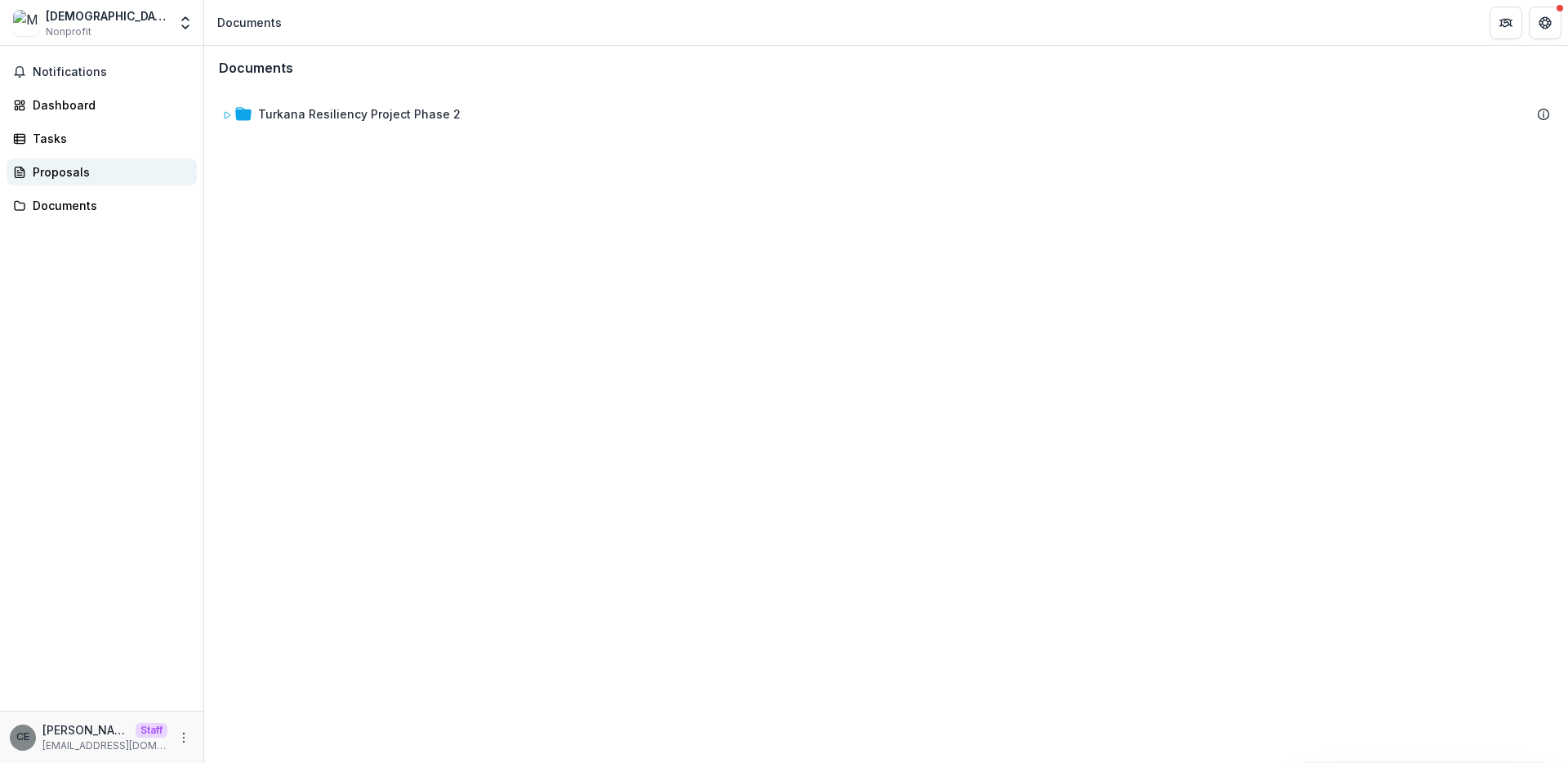
click at [69, 170] on div "Proposals" at bounding box center [108, 171] width 151 height 18
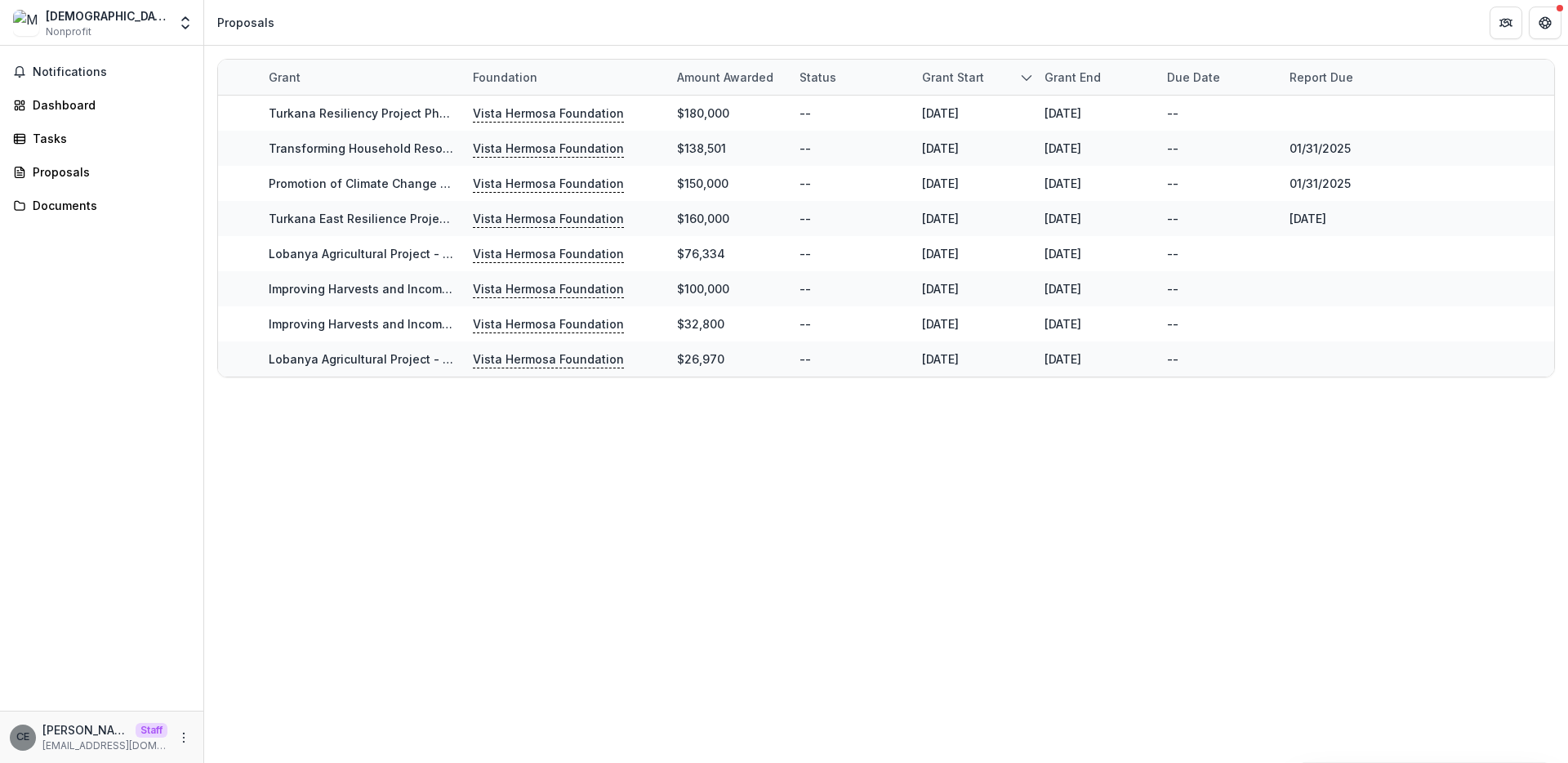
click at [317, 82] on div "Grant" at bounding box center [361, 77] width 205 height 35
click at [319, 115] on input at bounding box center [360, 114] width 196 height 26
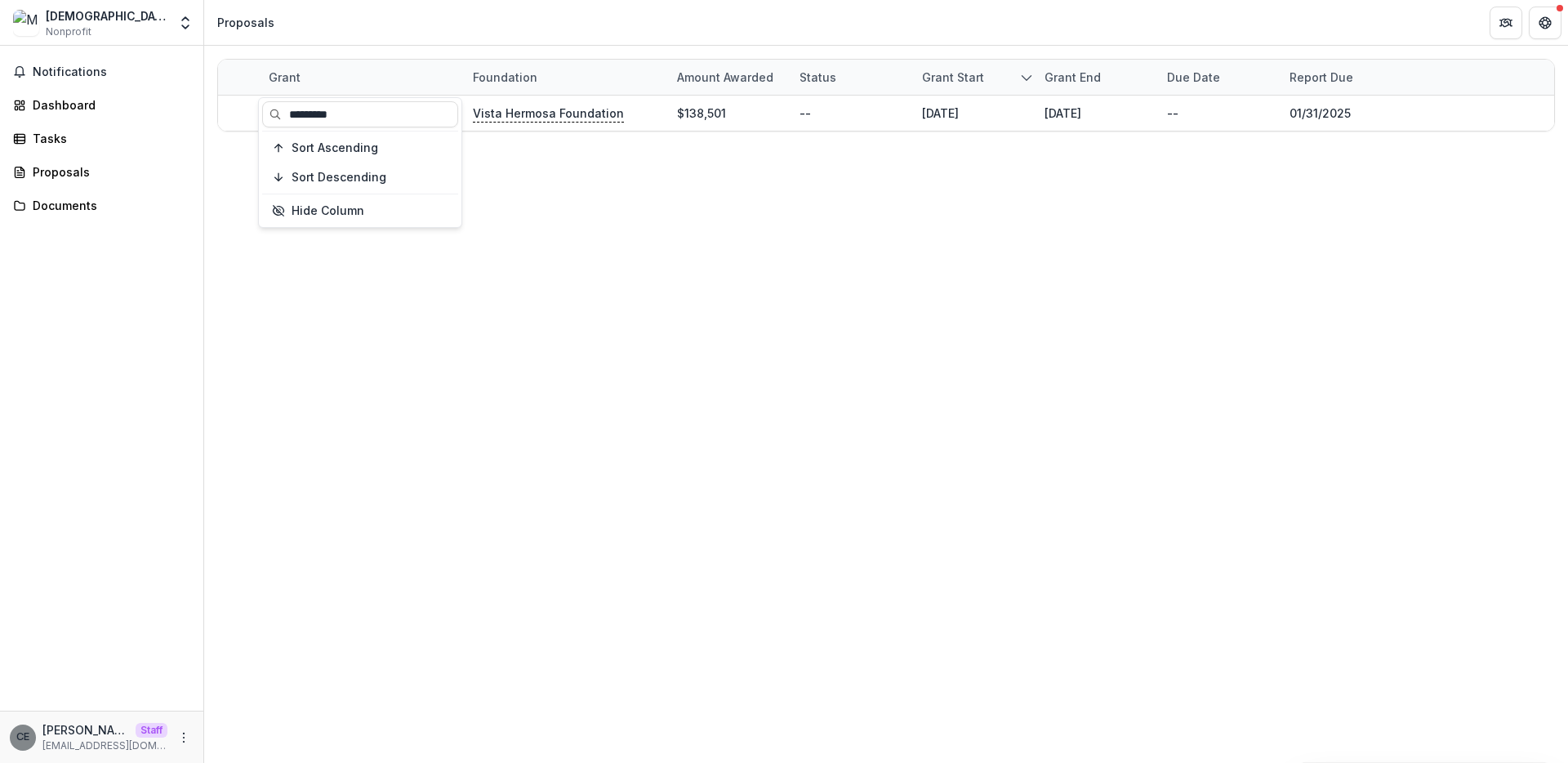
type input "*********"
click at [529, 170] on div "Grant Foundation Amount awarded Status Grant start Grant end Due Date Report Du…" at bounding box center [887, 405] width 1364 height 717
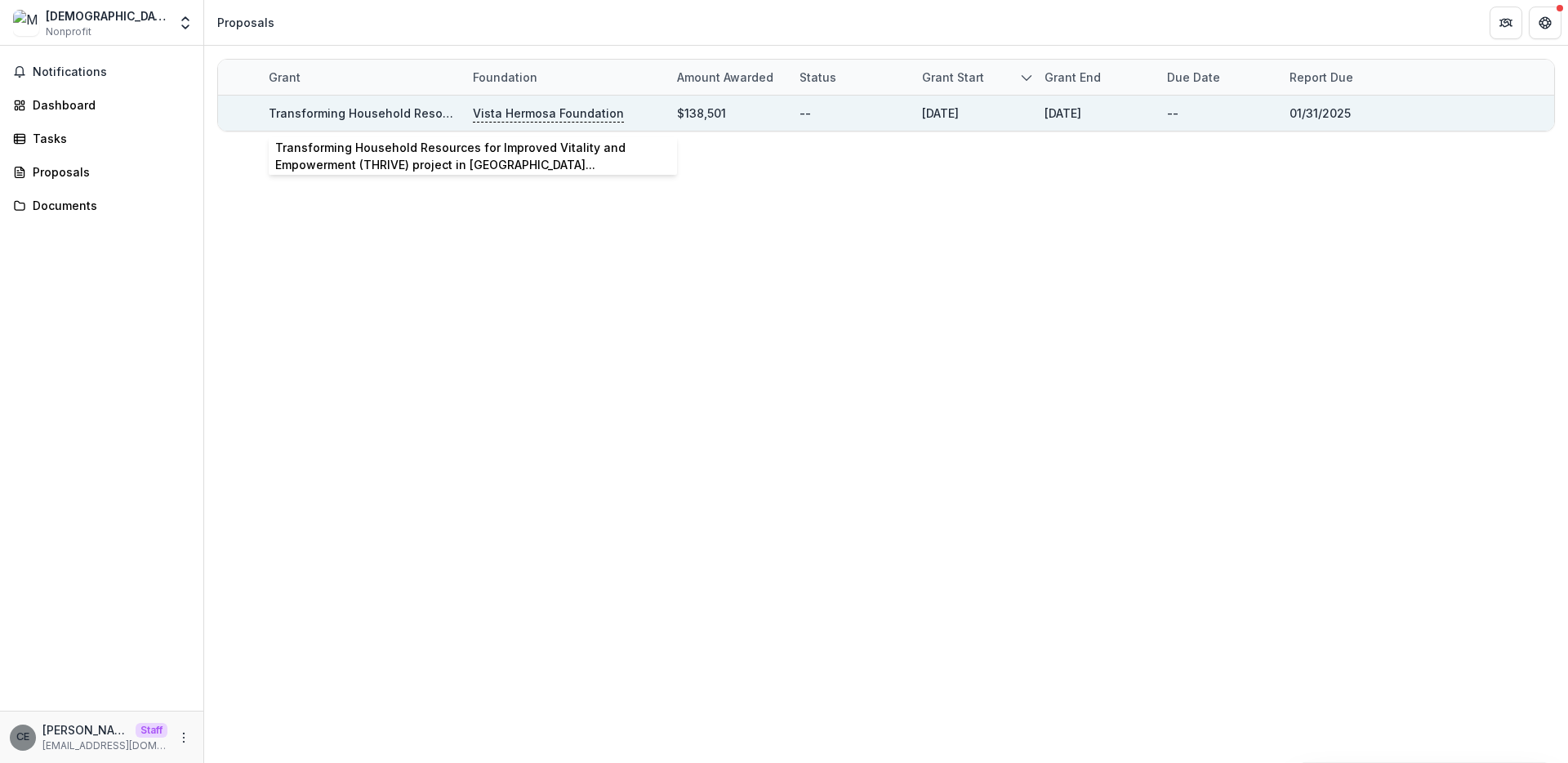
click at [388, 113] on link "Transforming Household Resources for Improved Vitality and Empowerment (THRIVE)…" at bounding box center [606, 112] width 674 height 14
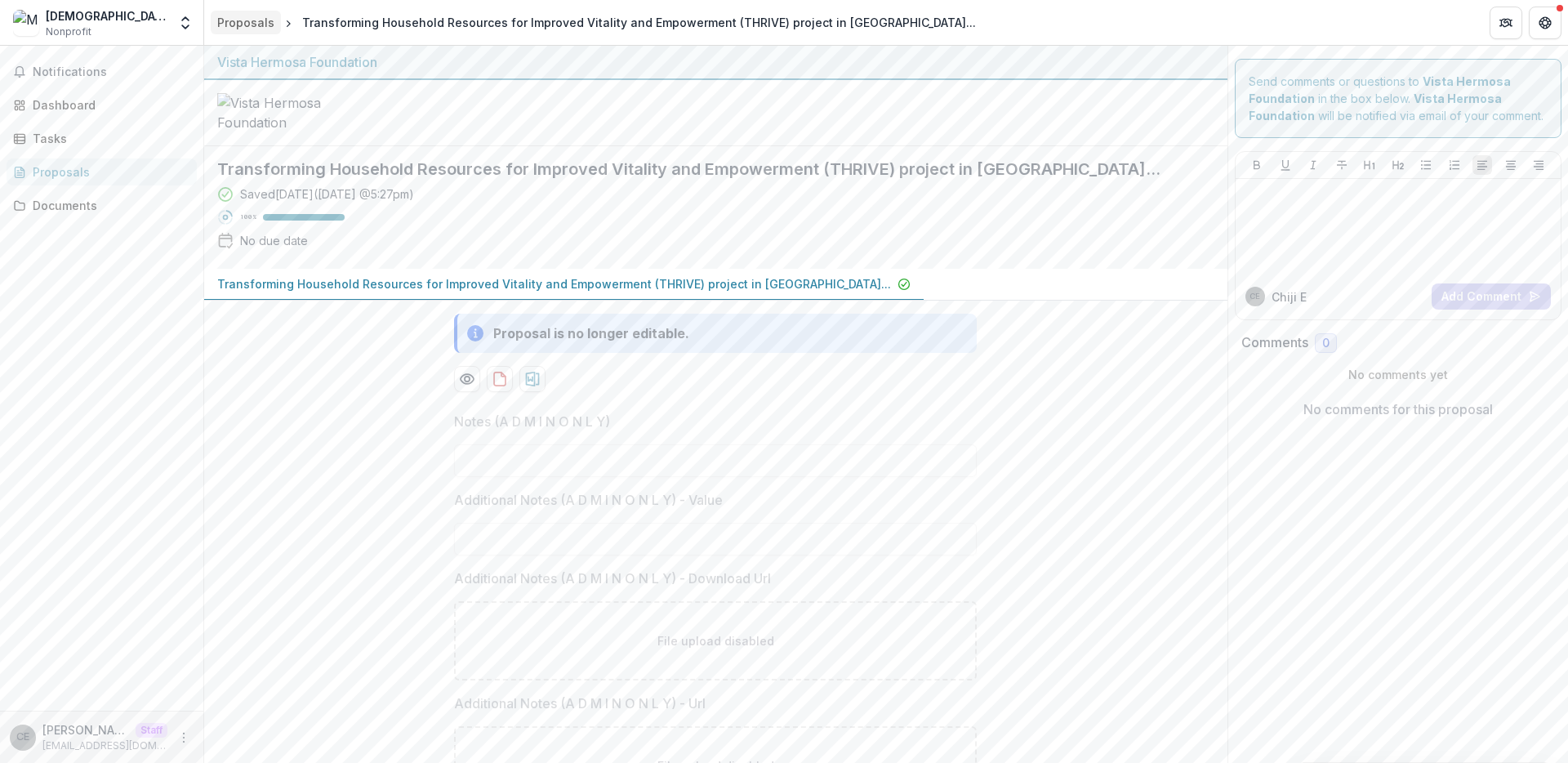
click at [242, 25] on div "Proposals" at bounding box center [246, 22] width 57 height 18
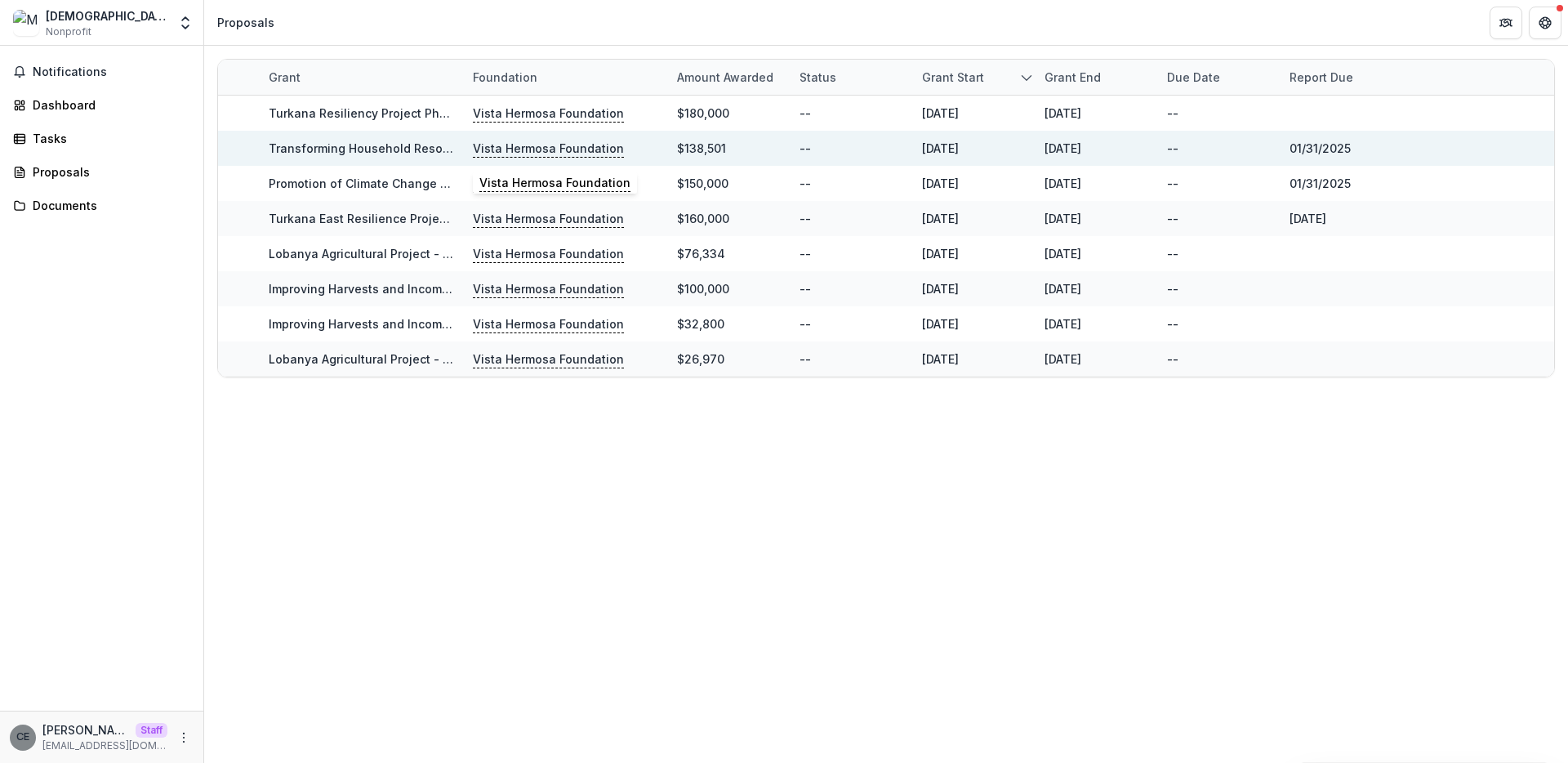
click at [512, 151] on p "Vista Hermosa Foundation" at bounding box center [548, 148] width 151 height 18
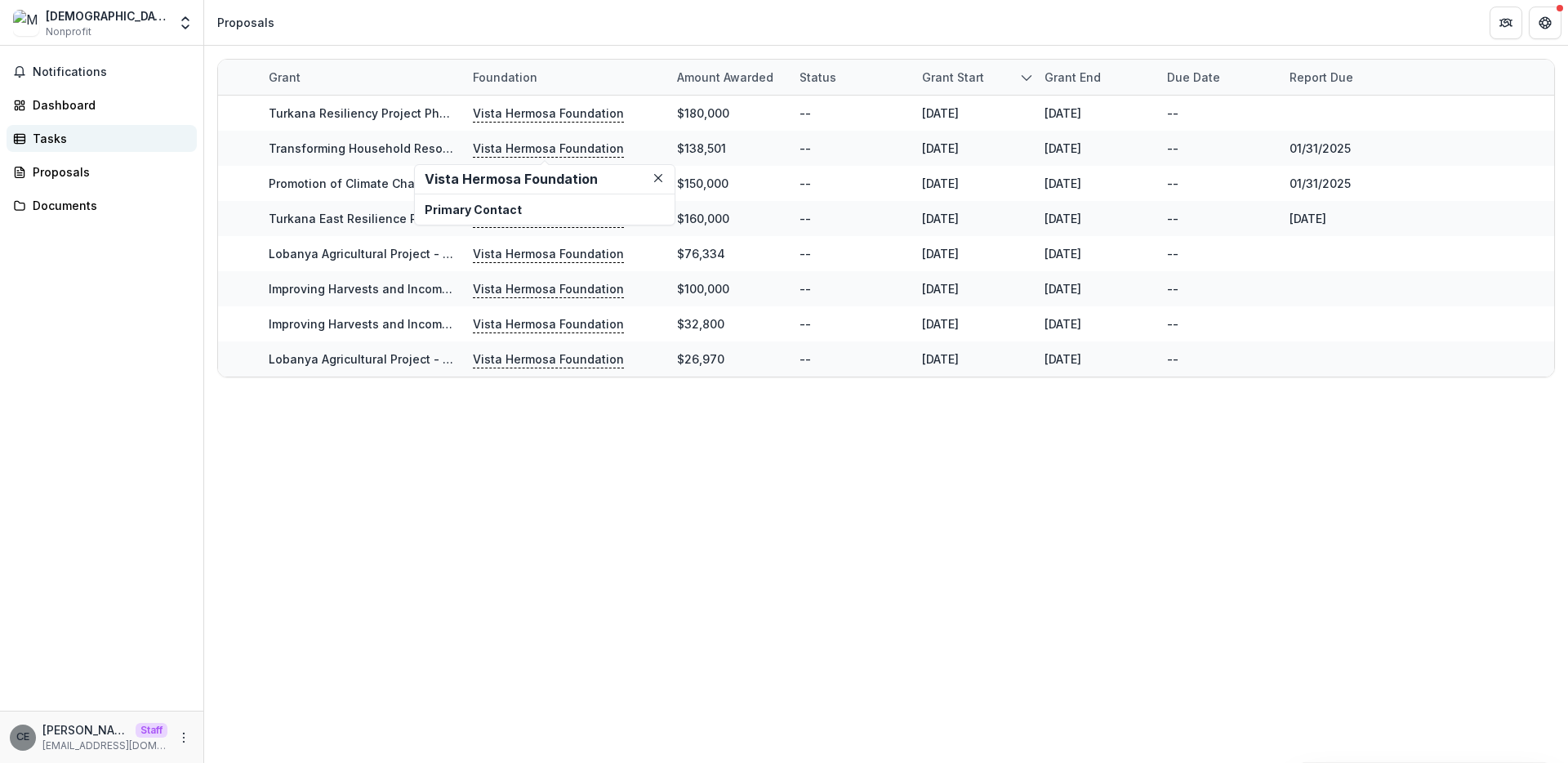
click at [40, 132] on div "Tasks" at bounding box center [108, 138] width 151 height 18
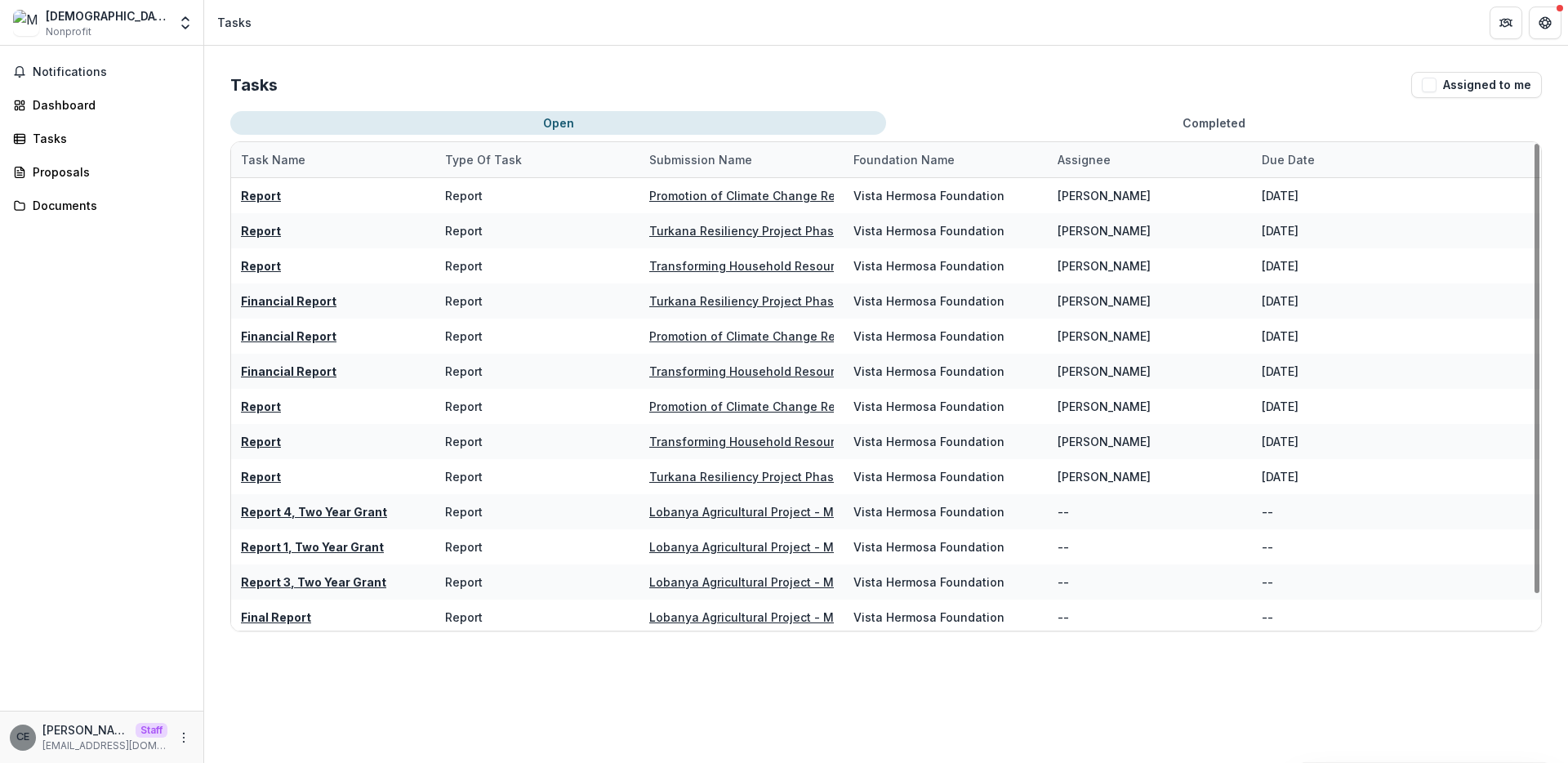
click at [674, 157] on div "Submission Name" at bounding box center [701, 159] width 123 height 18
click at [699, 195] on input at bounding box center [740, 196] width 196 height 26
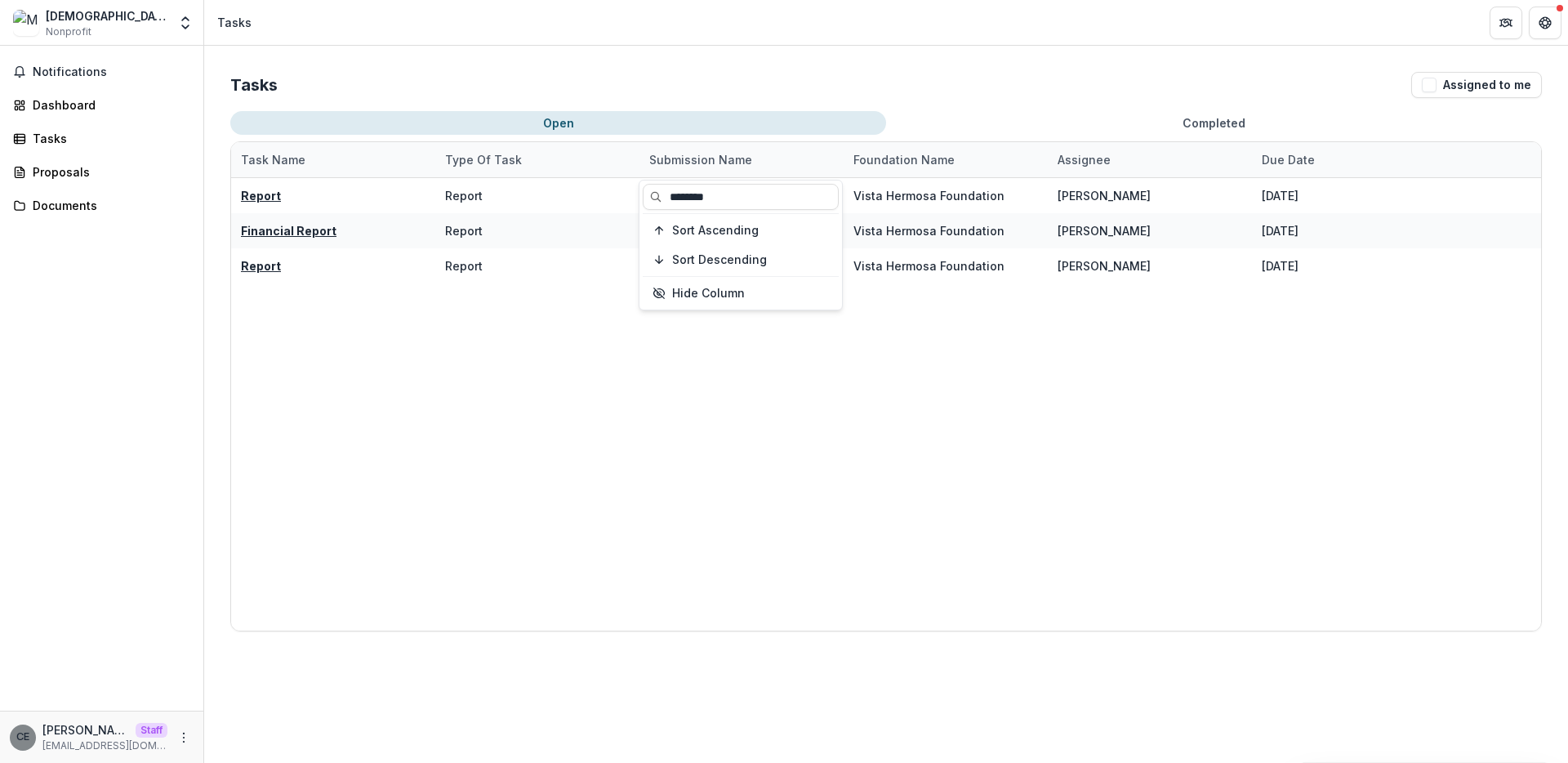
type input "********"
click at [740, 384] on div "Report Report Transforming Household Resources for Improved Vitality and Empowe…" at bounding box center [886, 404] width 1310 height 452
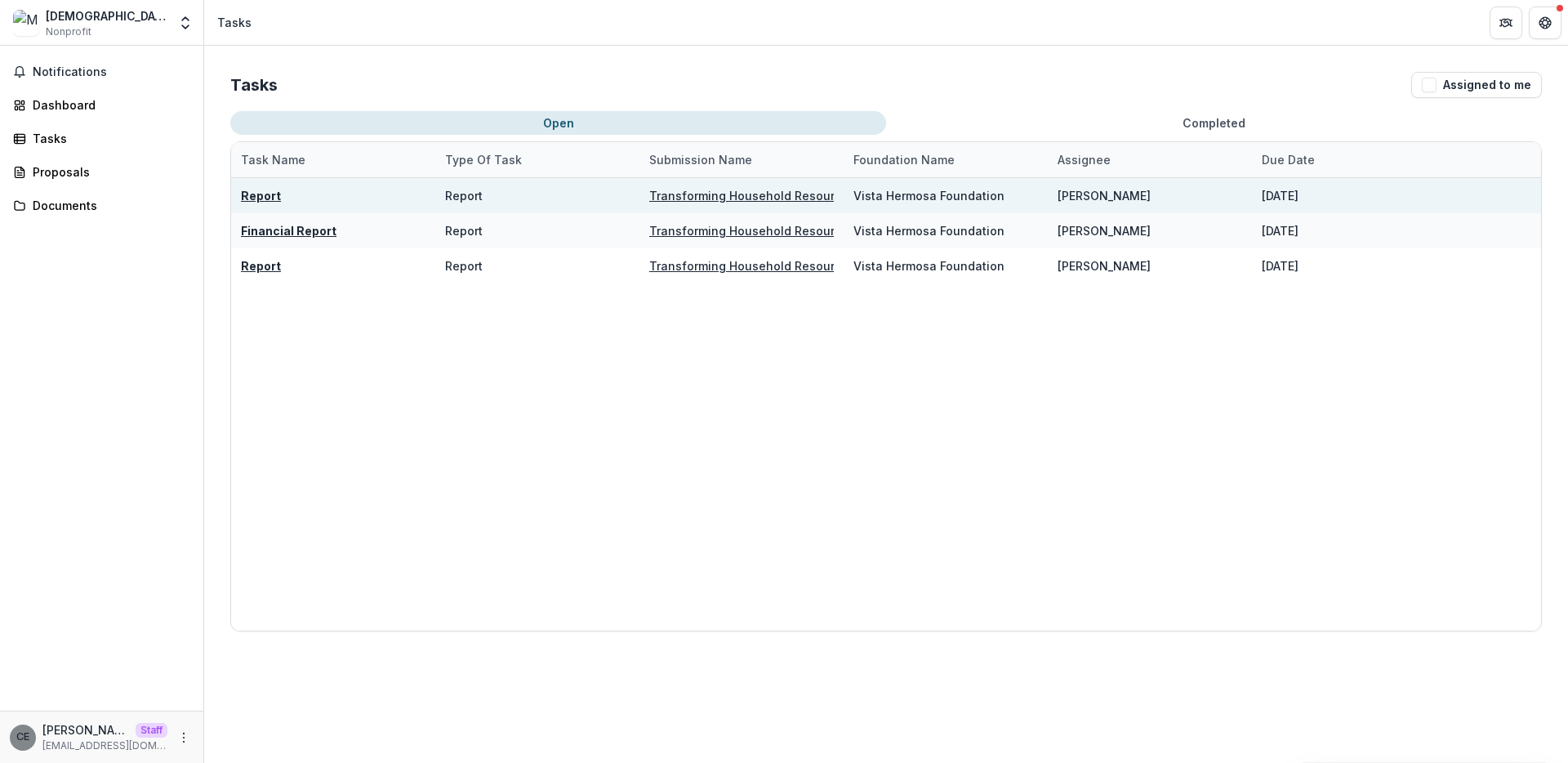
click at [775, 195] on u "Transforming Household Resources for Improved Vitality and Empowerment (THRIVE)…" at bounding box center [985, 195] width 674 height 14
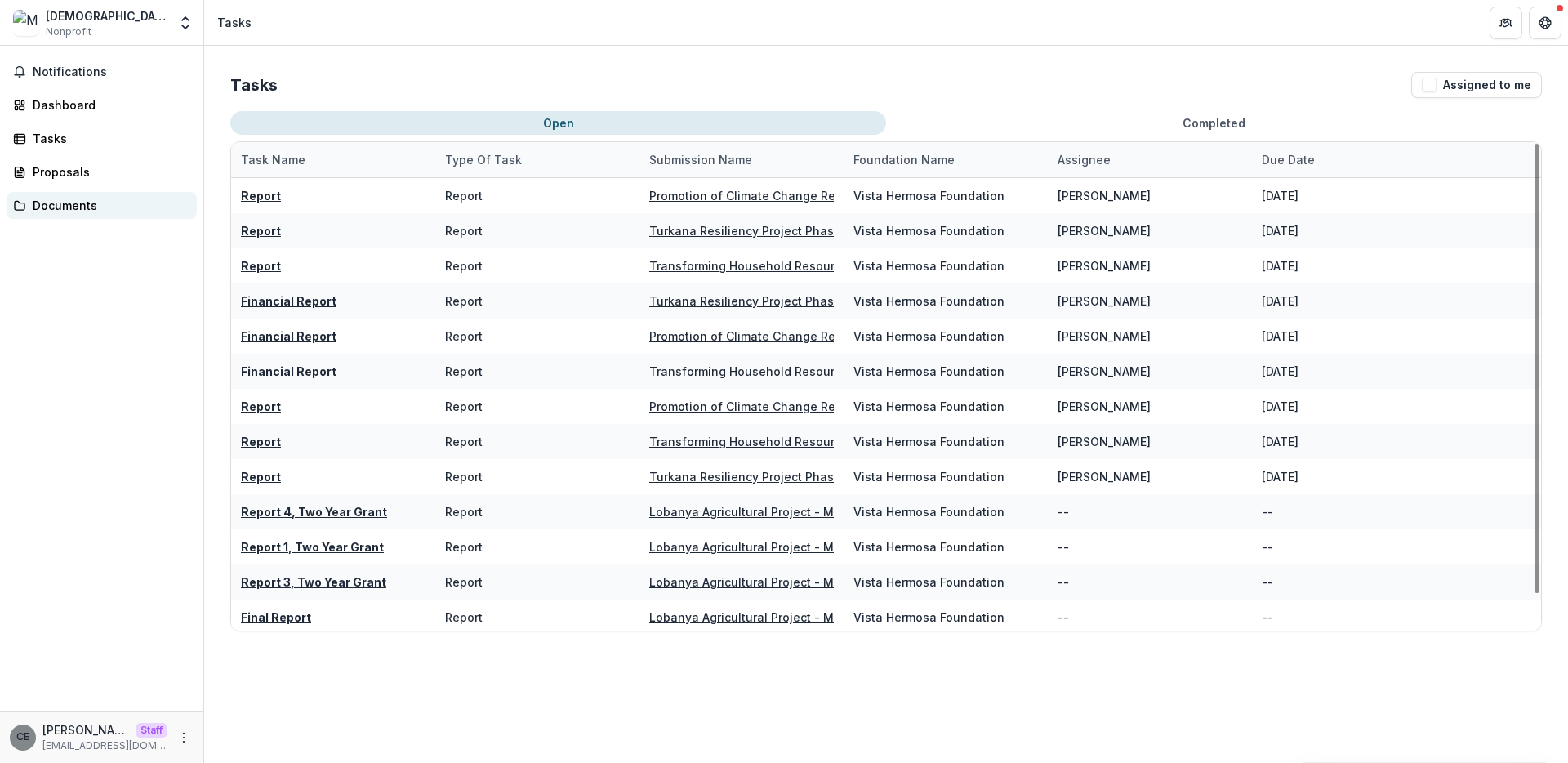
click at [75, 201] on div "Documents" at bounding box center [108, 205] width 151 height 18
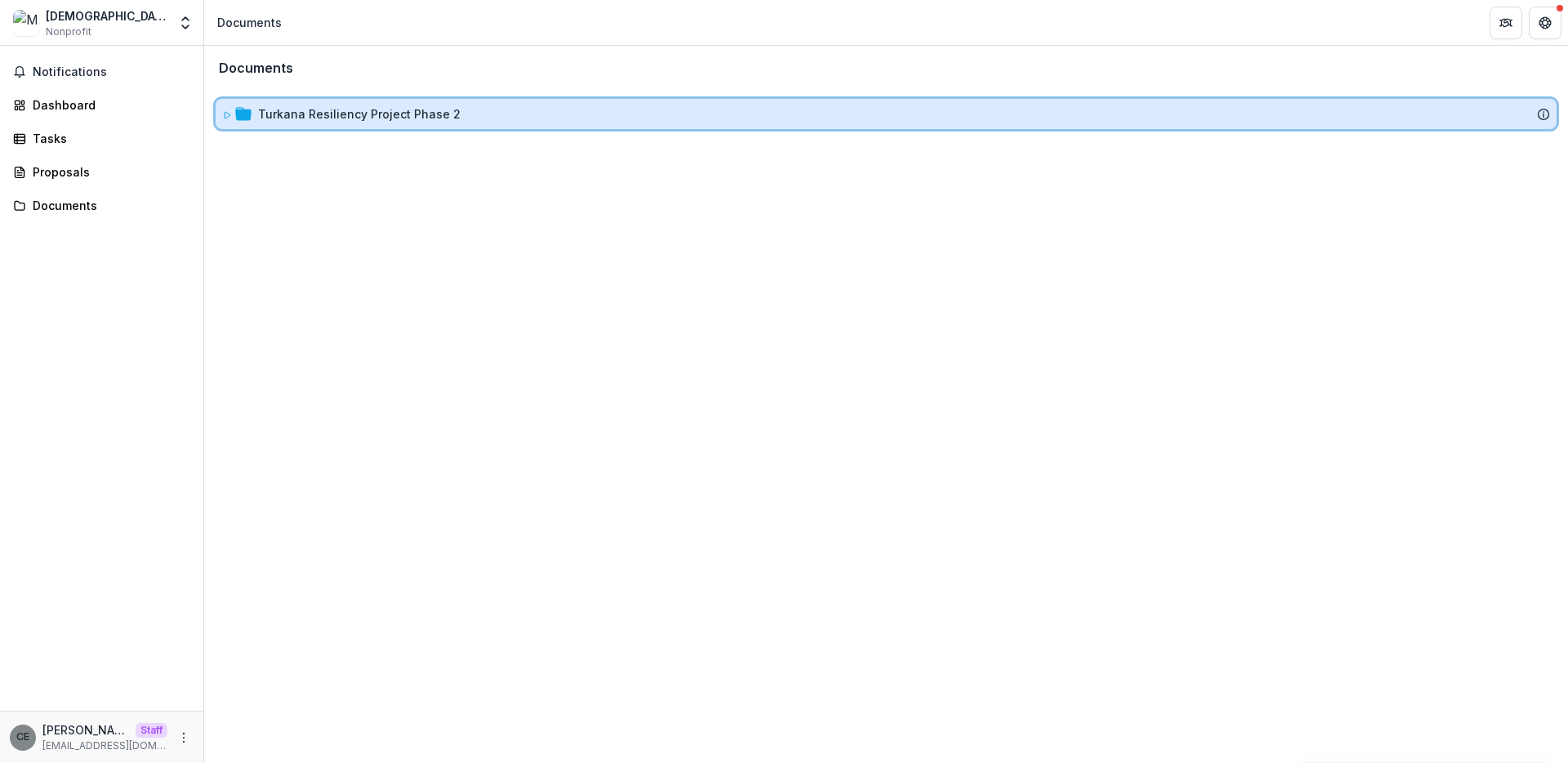
click at [231, 116] on icon at bounding box center [227, 115] width 10 height 10
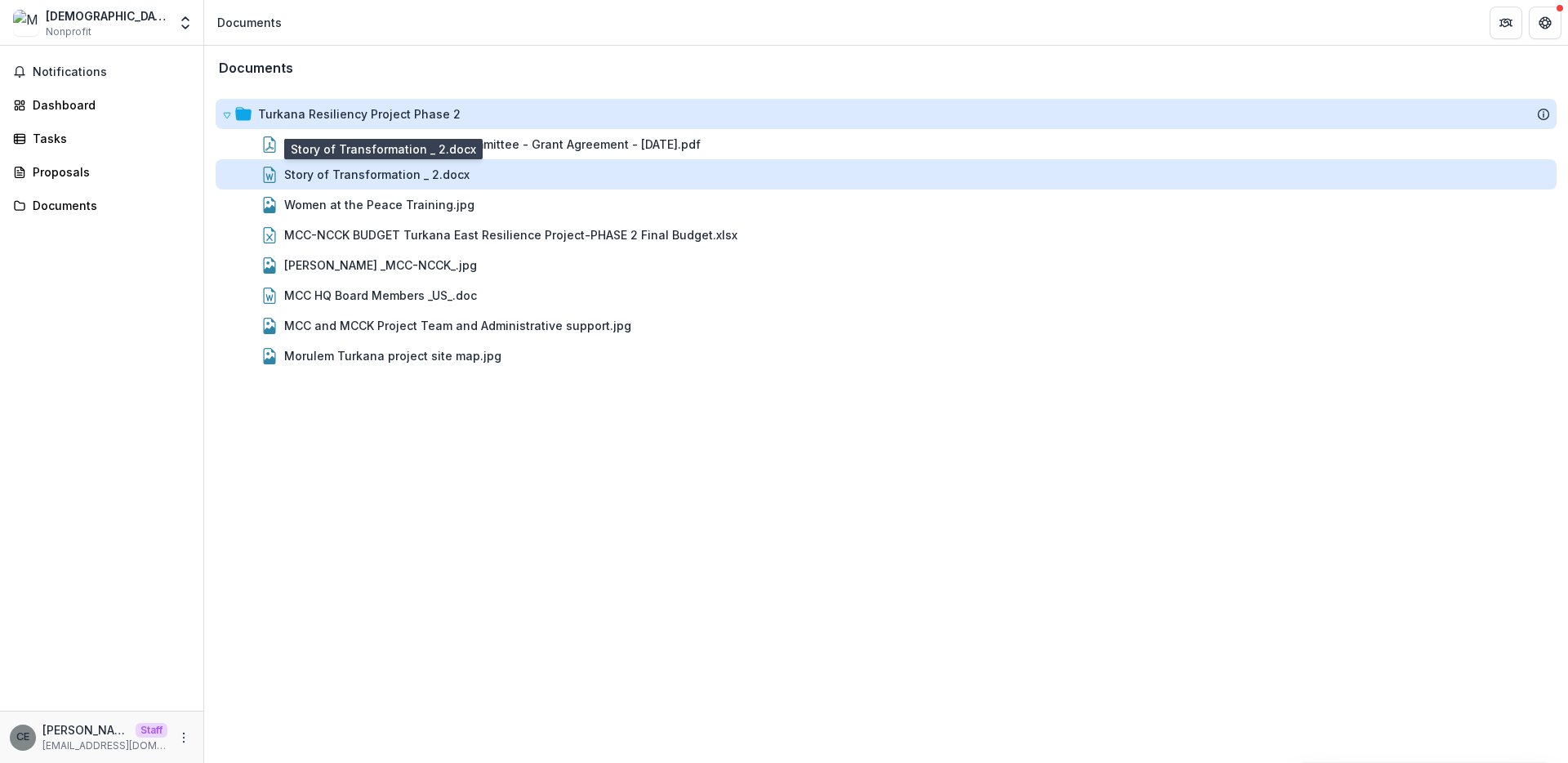
click at [349, 175] on div "Story of Transformation _ 2.docx" at bounding box center [376, 174] width 185 height 18
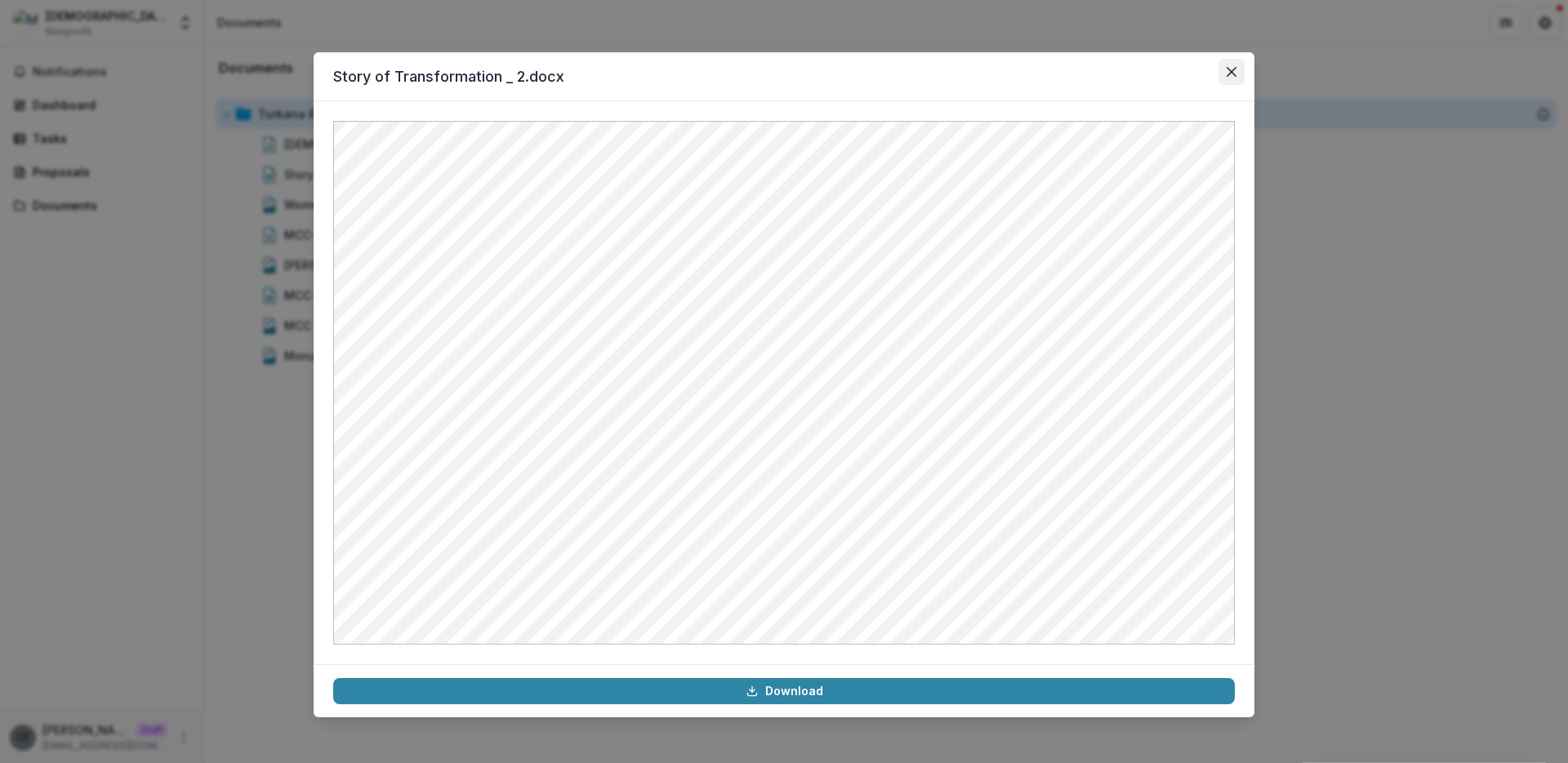
click at [1239, 71] on button "Close" at bounding box center [1232, 72] width 26 height 26
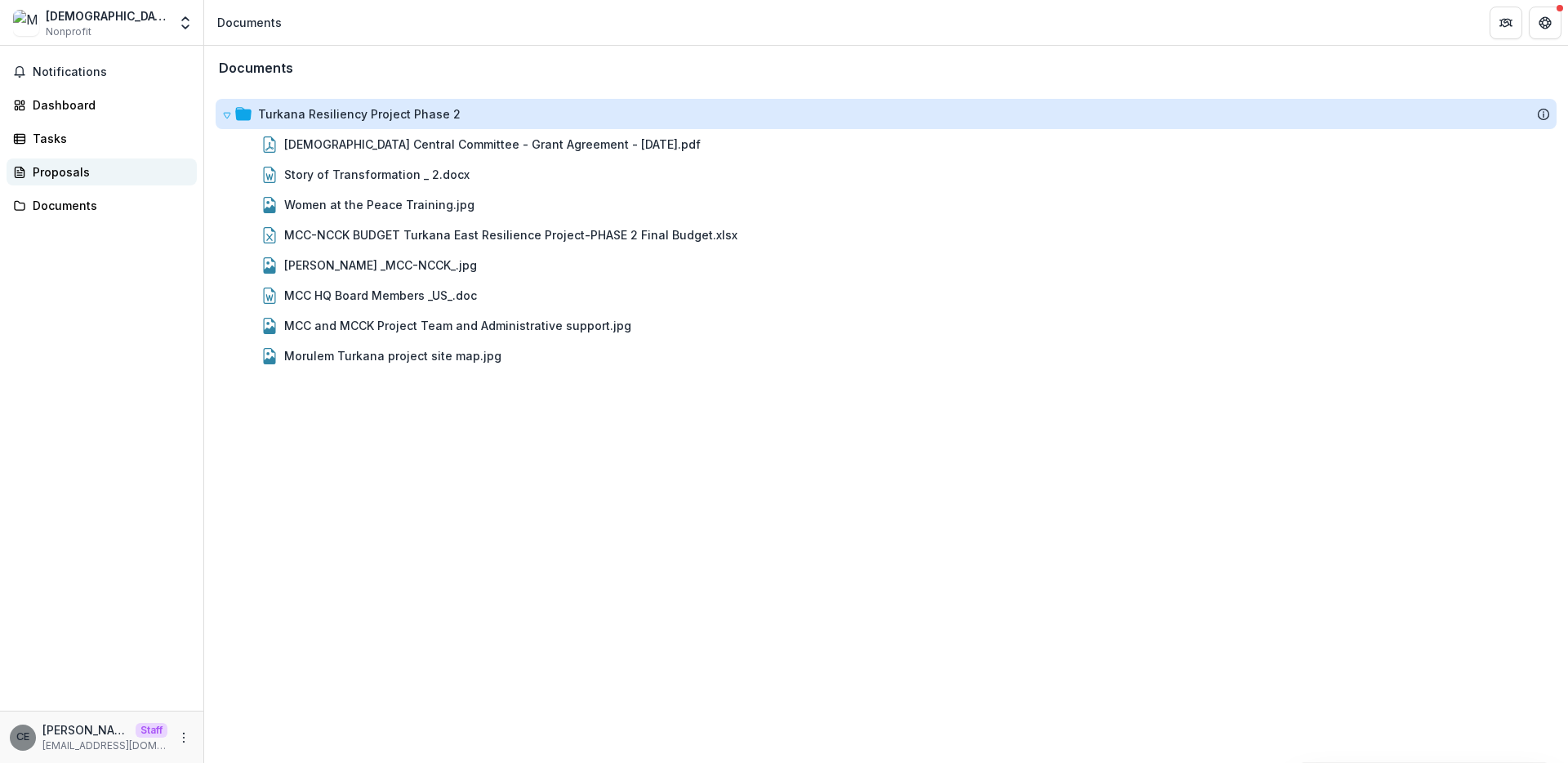
click at [74, 170] on div "Proposals" at bounding box center [108, 171] width 151 height 18
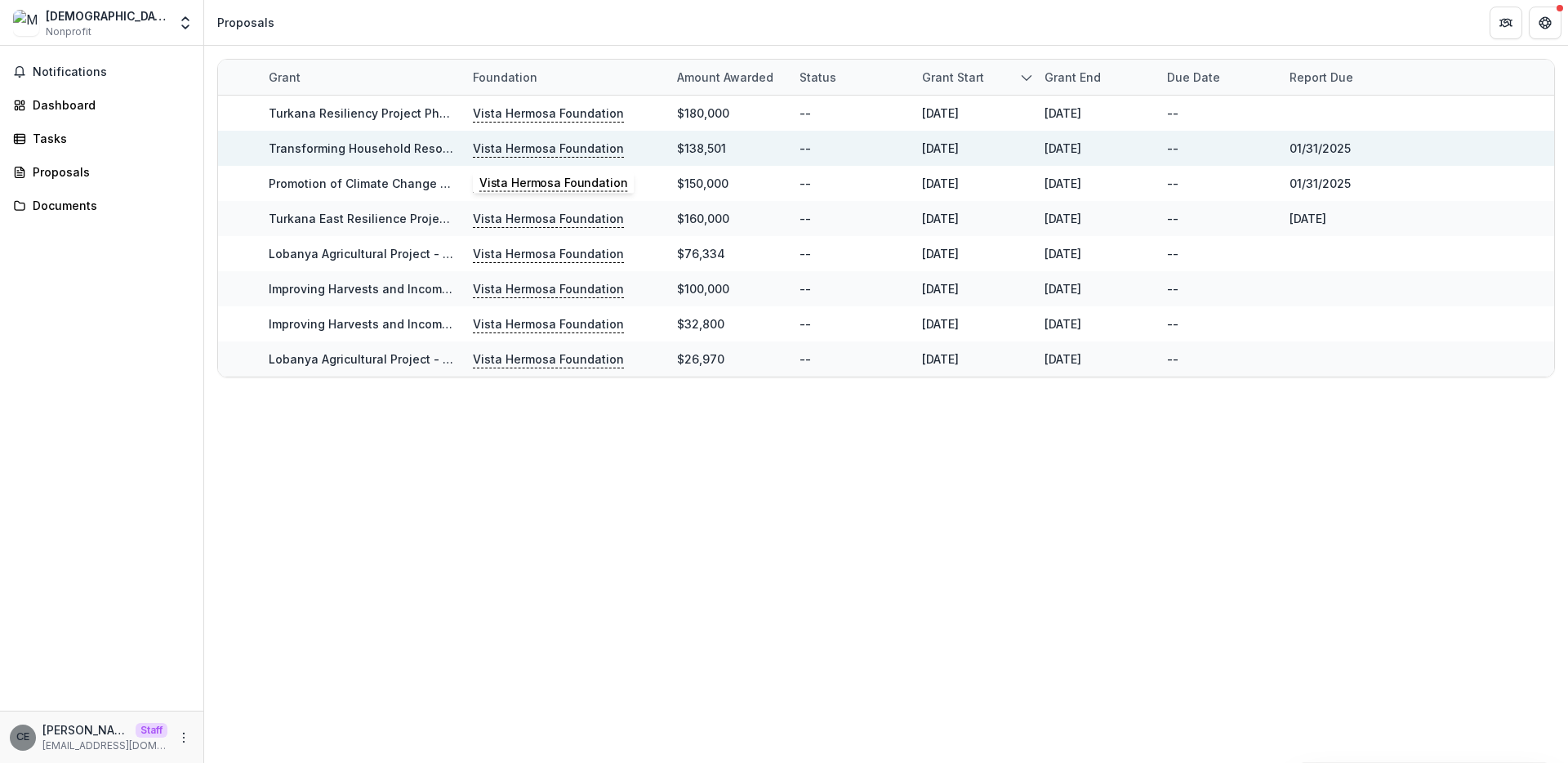
click at [549, 152] on p "Vista Hermosa Foundation" at bounding box center [548, 148] width 151 height 18
click at [384, 147] on link "Transforming Household Resources for Improved Vitality and Empowerment (THRIVE)…" at bounding box center [606, 147] width 674 height 14
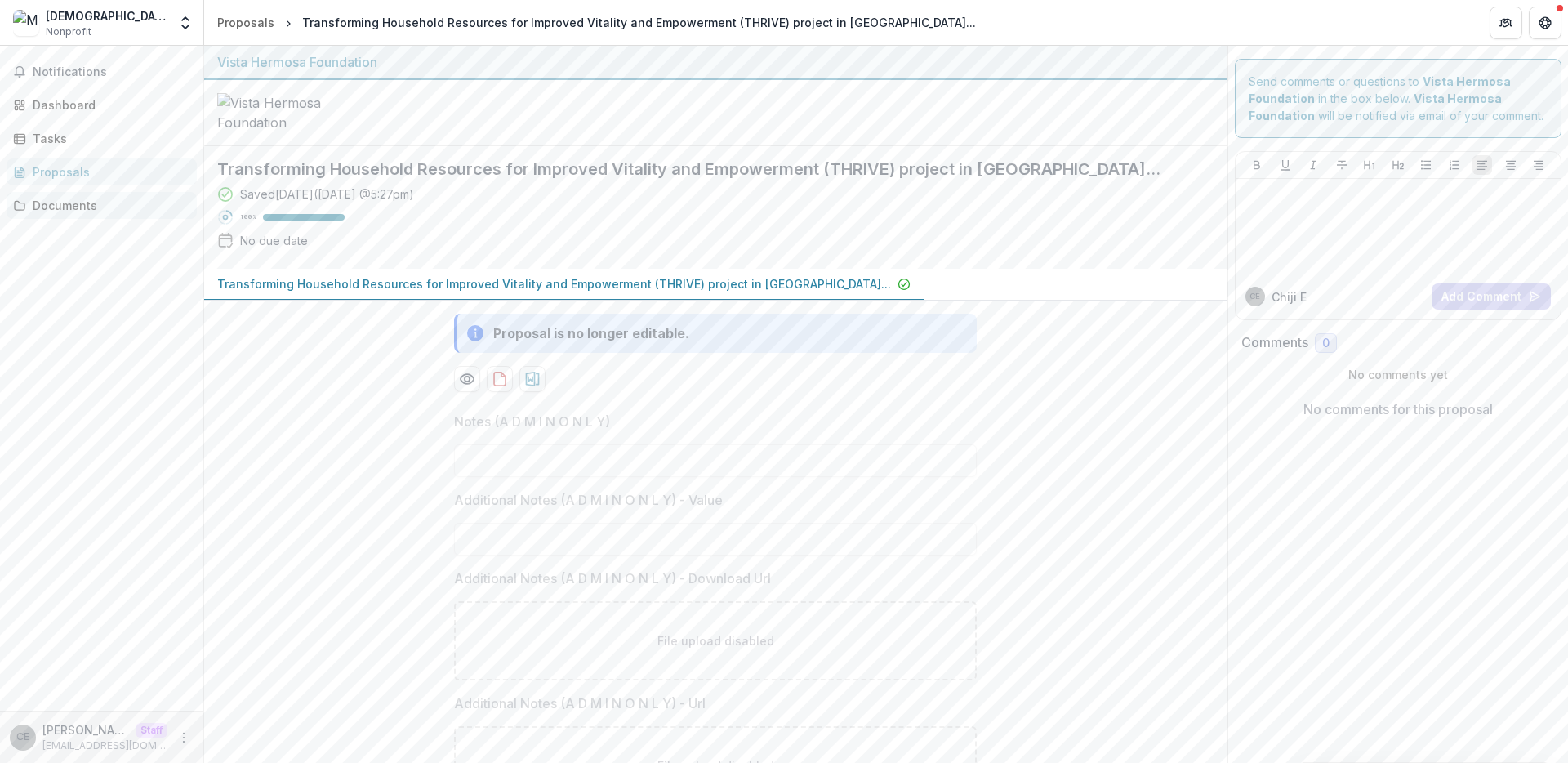
click at [76, 207] on div "Documents" at bounding box center [108, 205] width 151 height 18
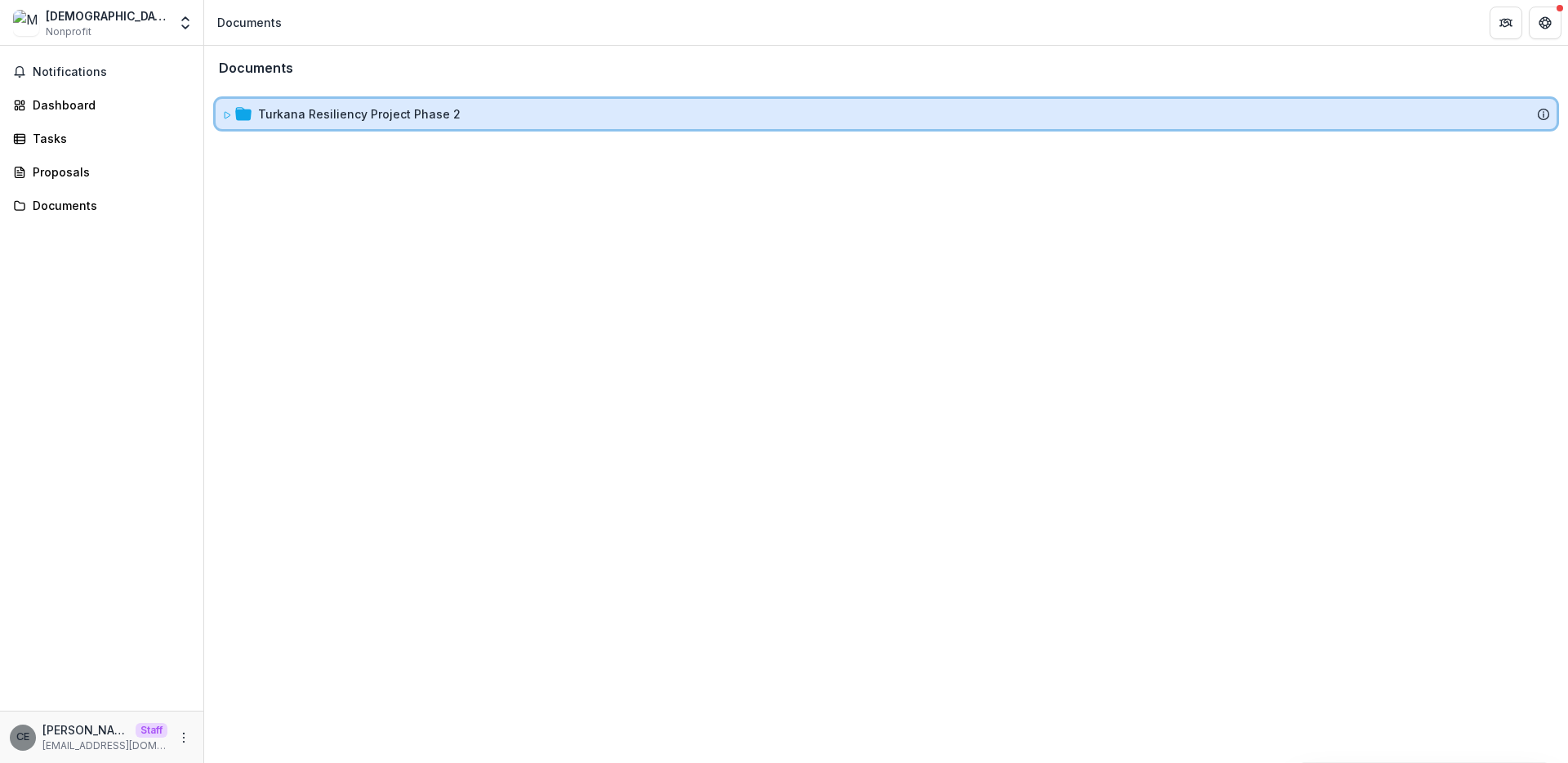
click at [228, 115] on icon at bounding box center [227, 115] width 10 height 10
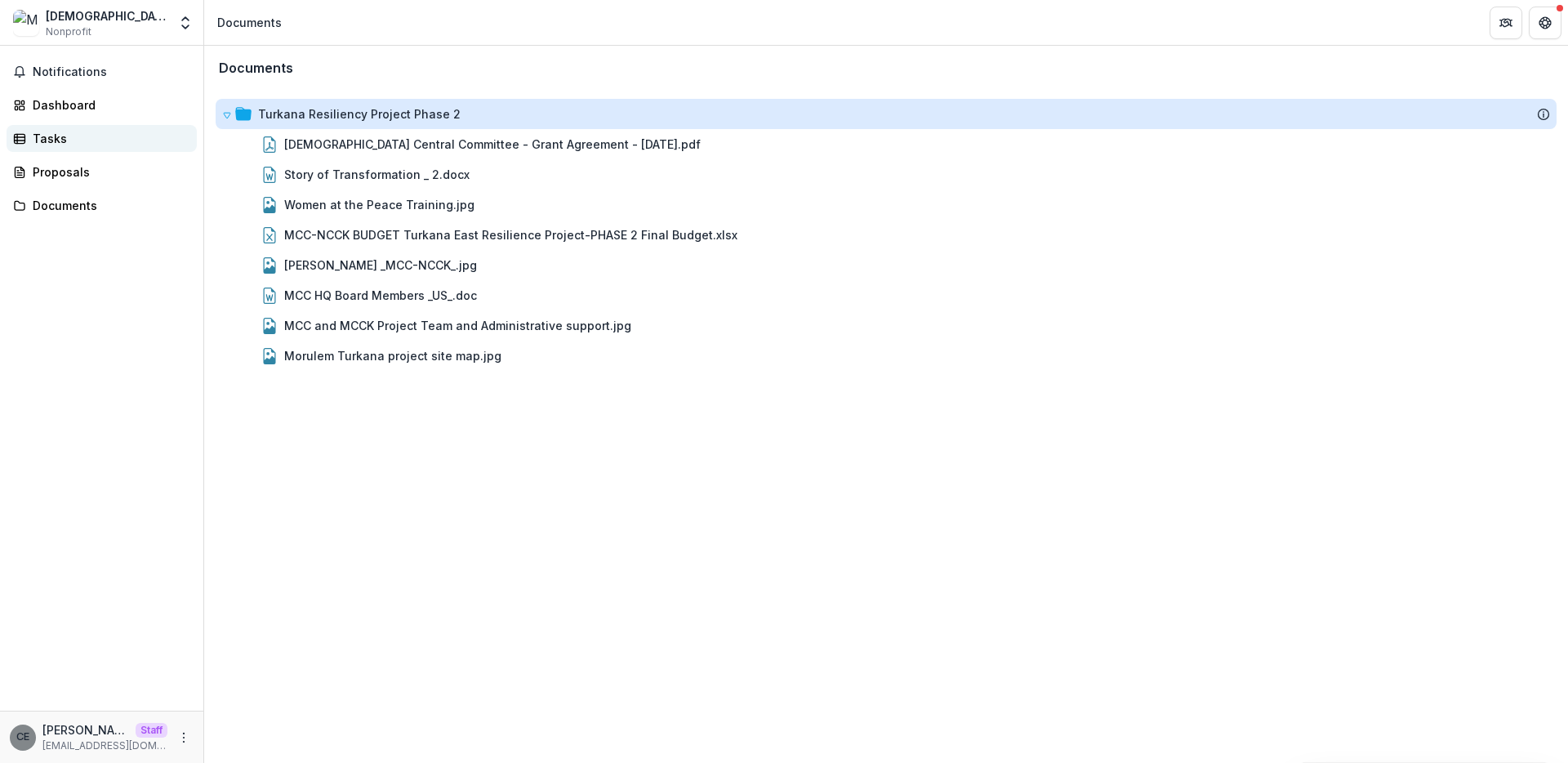
click at [41, 141] on div "Tasks" at bounding box center [108, 138] width 151 height 18
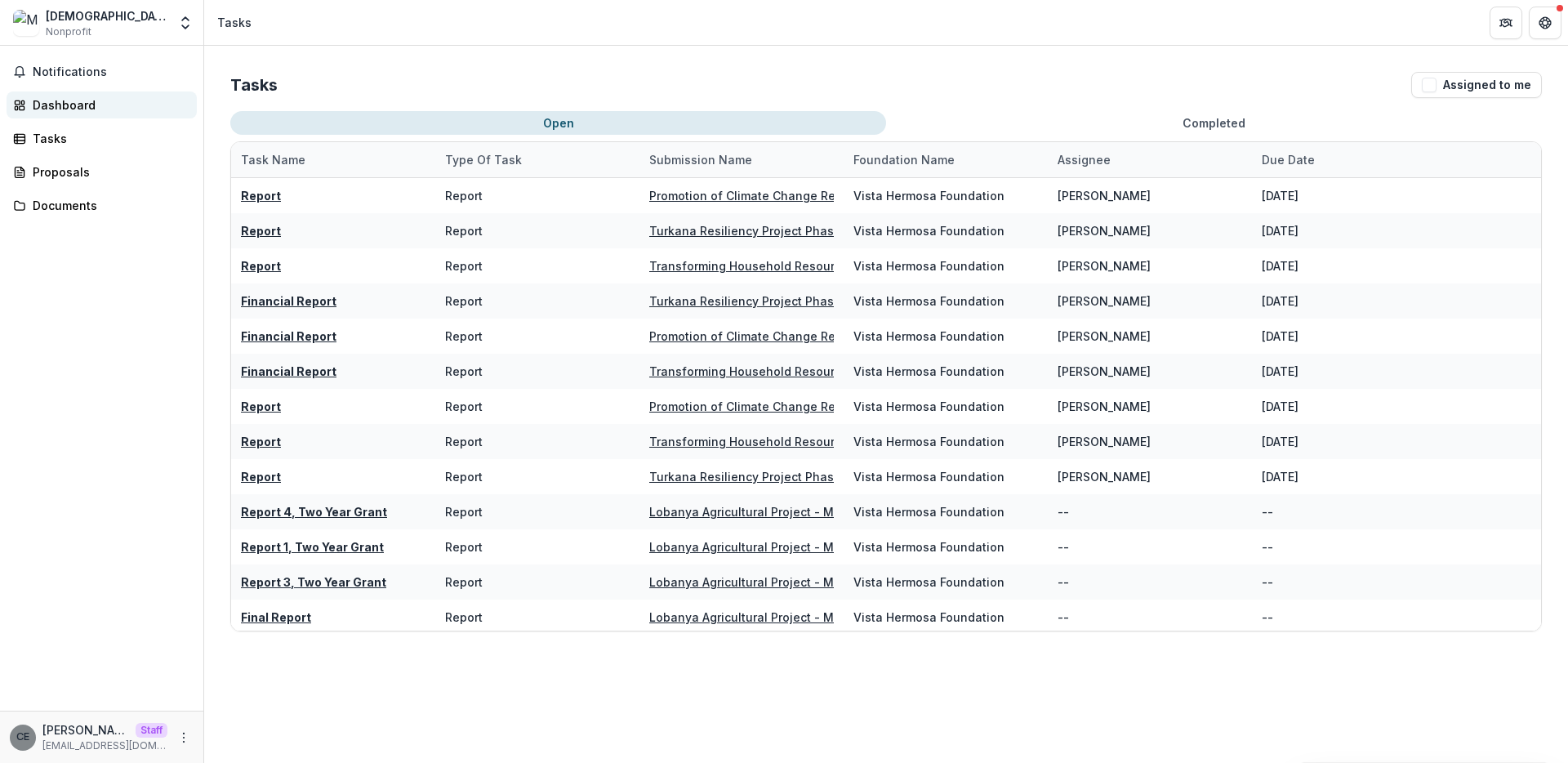
click at [51, 111] on div "Dashboard" at bounding box center [108, 105] width 151 height 18
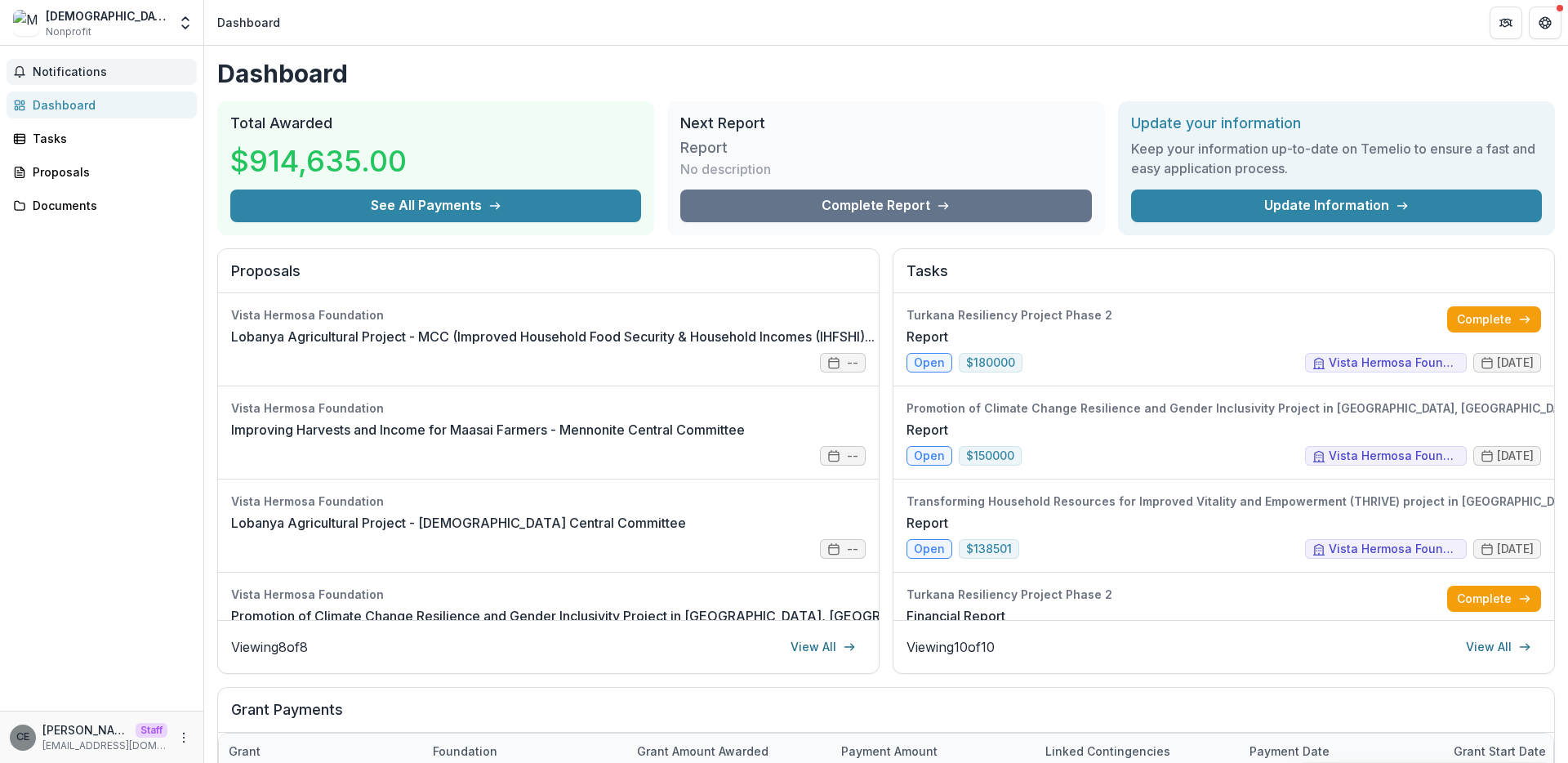
click at [58, 76] on span "Notifications" at bounding box center [111, 72] width 158 height 14
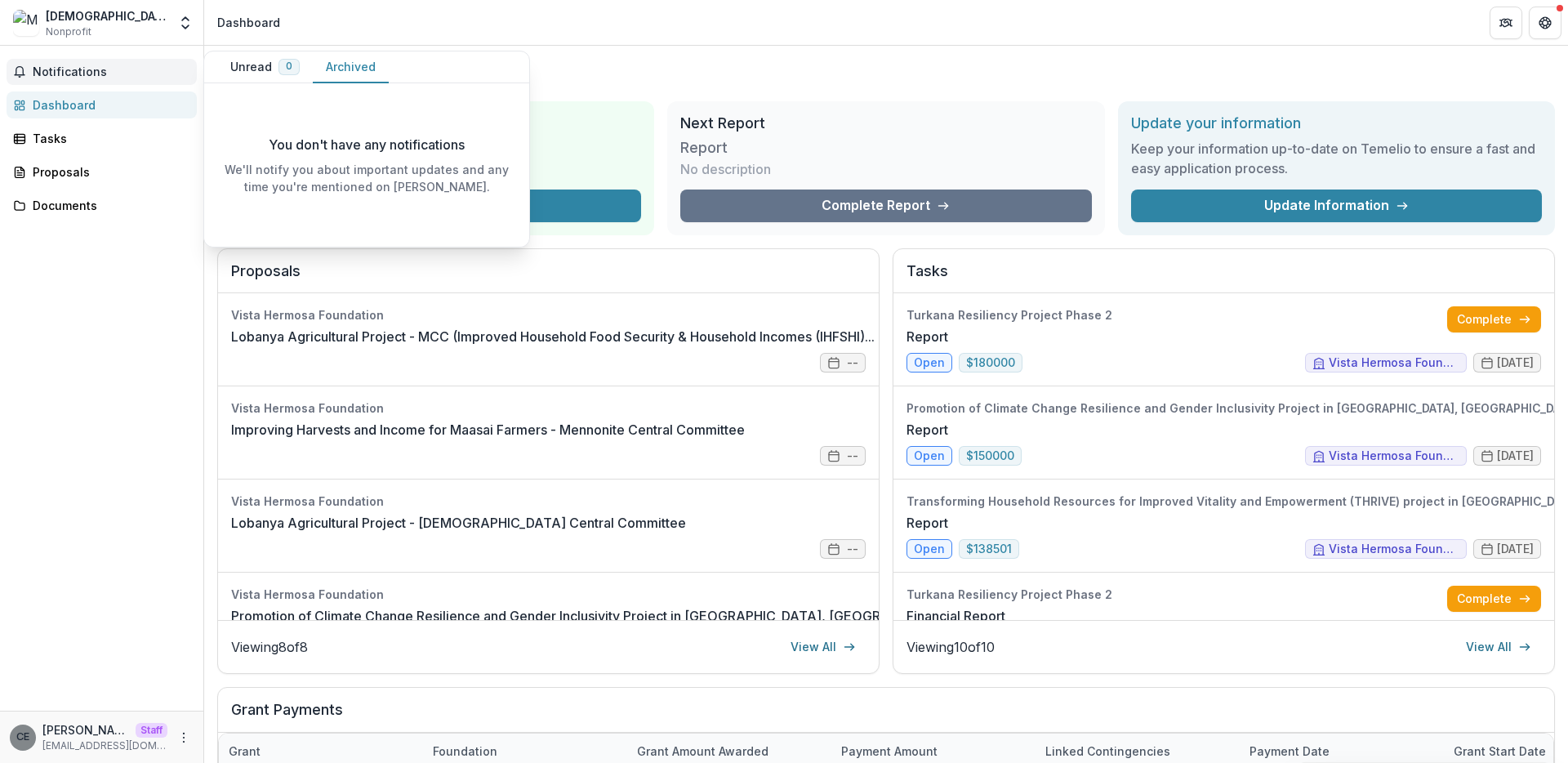
click at [352, 73] on button "Archived" at bounding box center [350, 67] width 76 height 32
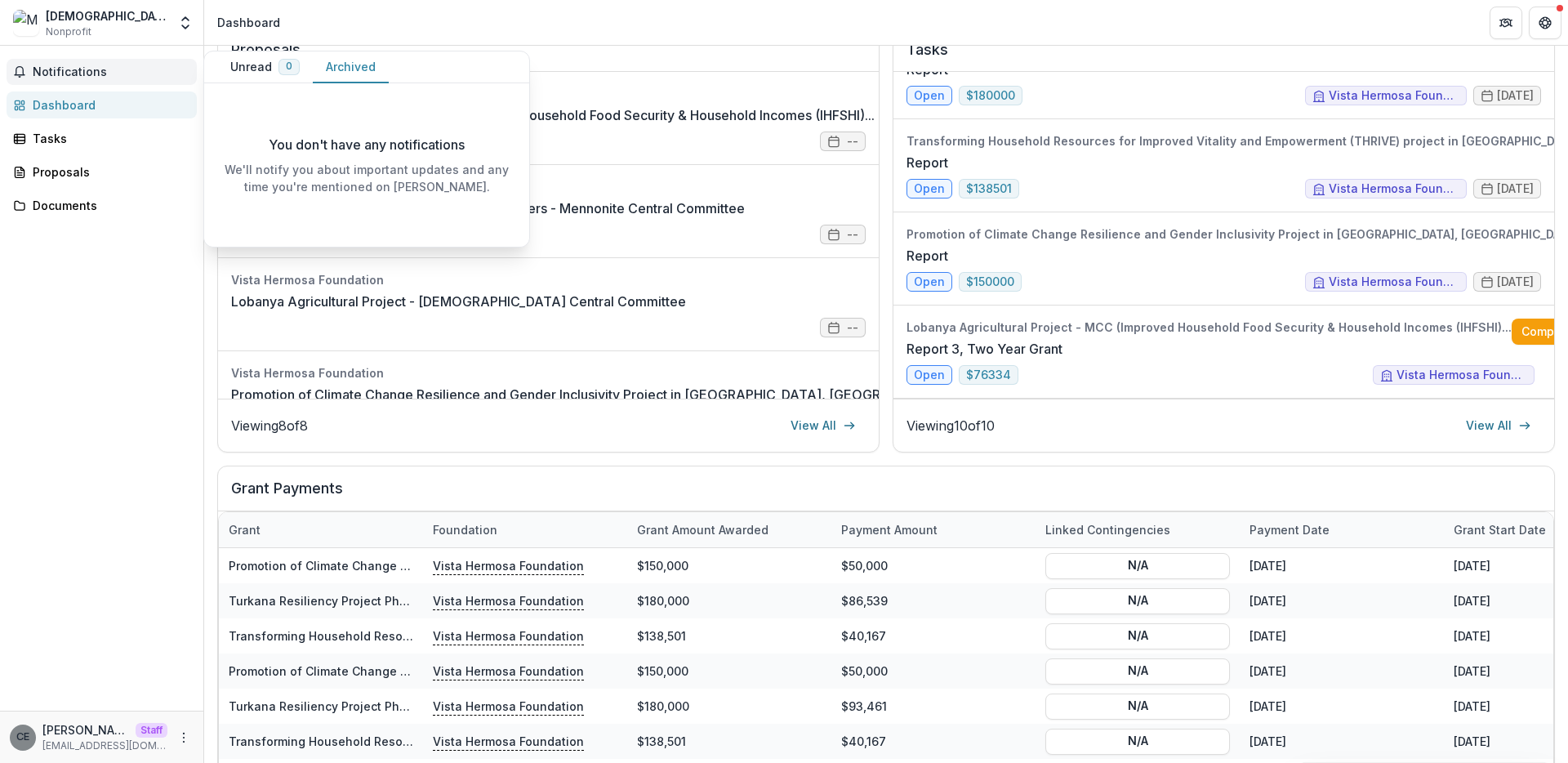
scroll to position [549, 0]
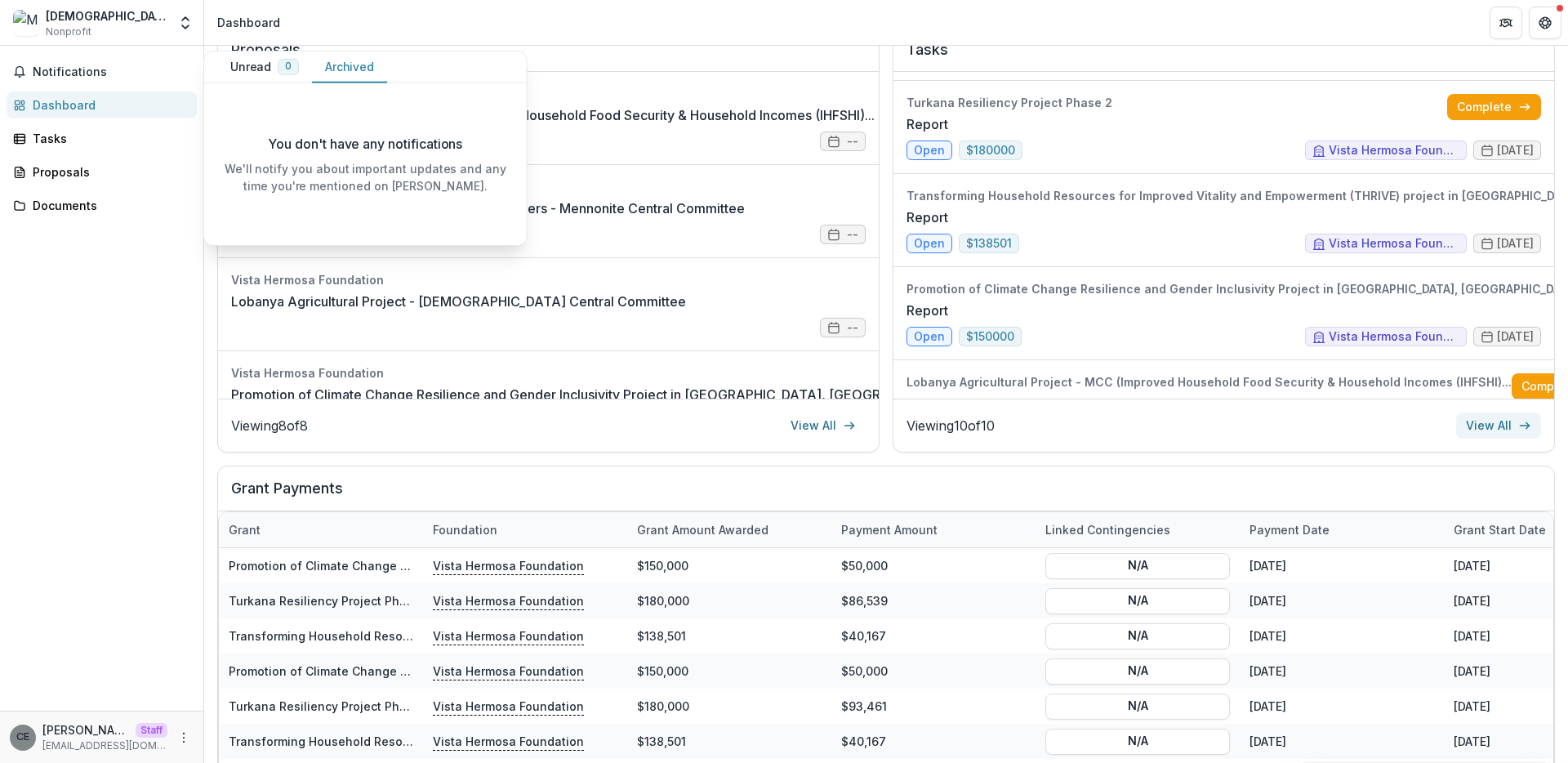
click at [1480, 431] on link "View All" at bounding box center [1499, 425] width 85 height 26
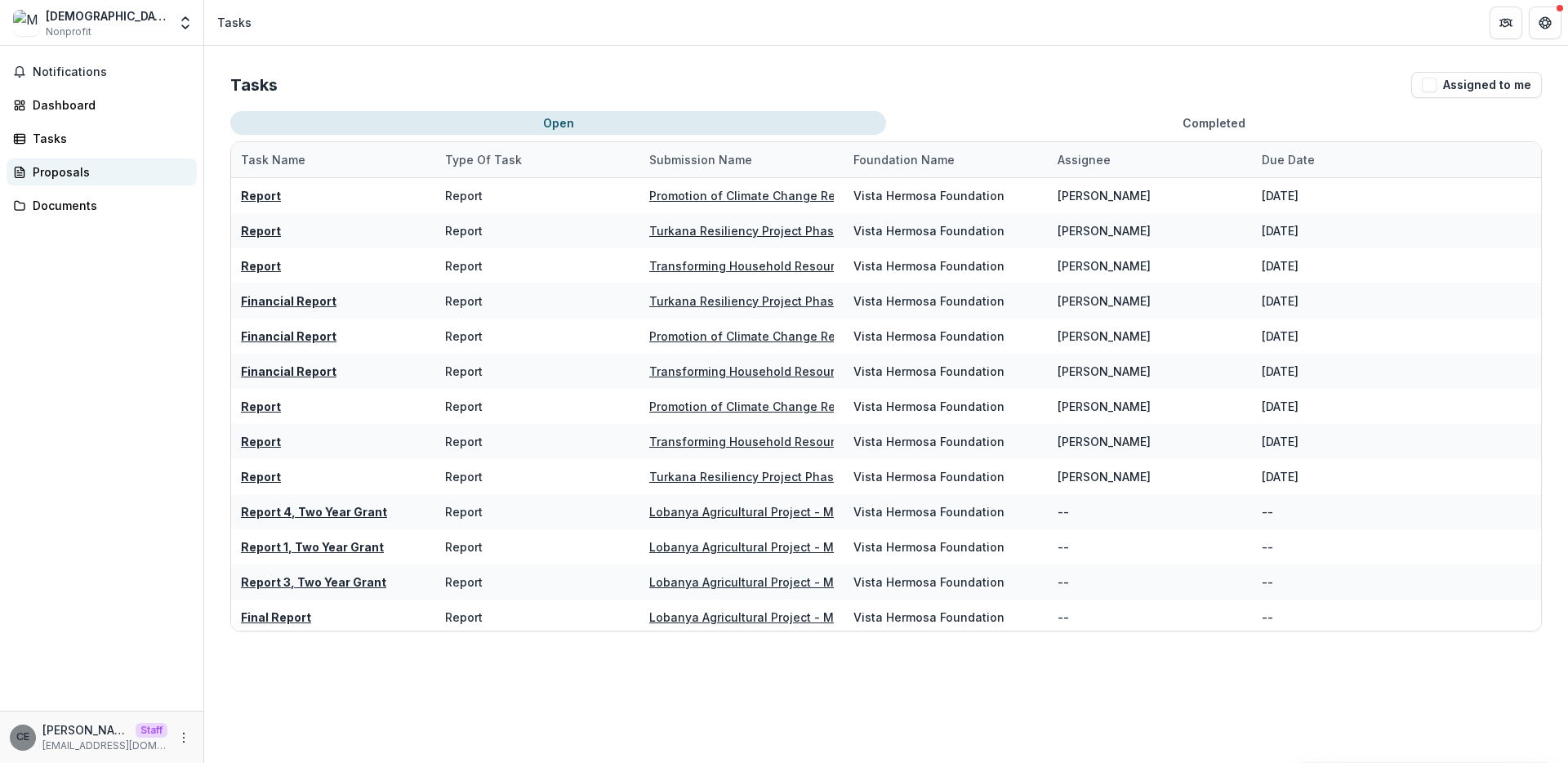
click at [46, 175] on div "Proposals" at bounding box center [108, 171] width 151 height 18
